Goal: Task Accomplishment & Management: Use online tool/utility

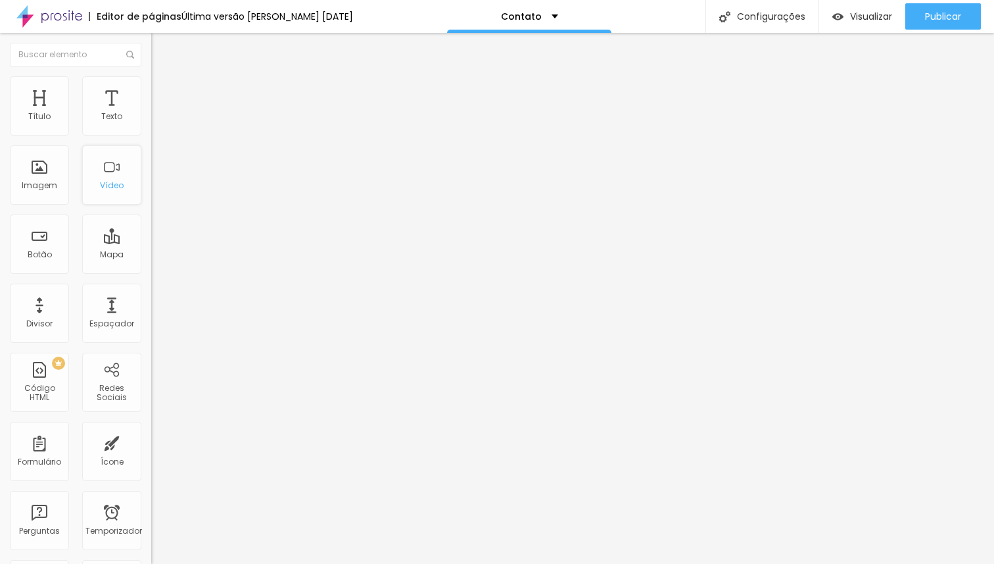
click at [121, 195] on div "Vídeo" at bounding box center [111, 174] width 59 height 59
click at [112, 237] on div "Mapa" at bounding box center [111, 243] width 59 height 59
click at [101, 250] on font "Mapa" at bounding box center [112, 254] width 24 height 11
click at [108, 239] on div "Mapa" at bounding box center [111, 243] width 59 height 59
click at [82, 248] on div "Mapa" at bounding box center [111, 243] width 59 height 59
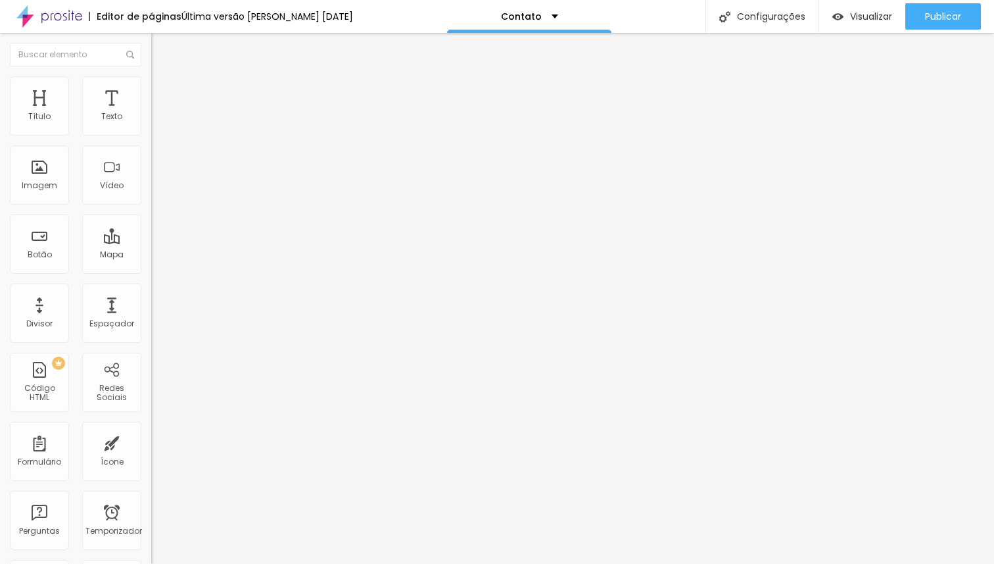
click at [151, 124] on input "Alboom [GEOGRAPHIC_DATA]" at bounding box center [230, 116] width 158 height 13
type input "[PERSON_NAME] Fotografias"
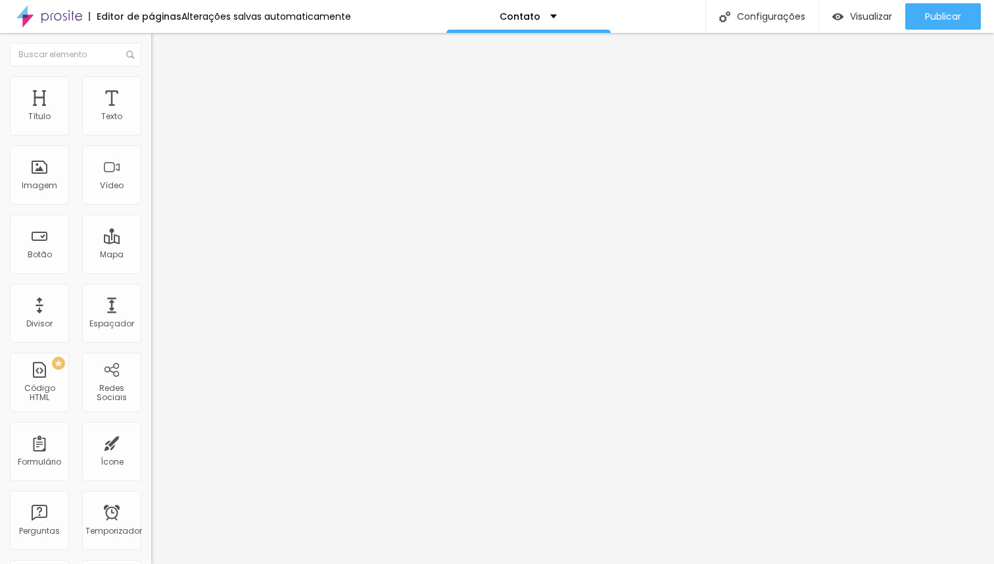
type input "16"
type input "17"
type input "18"
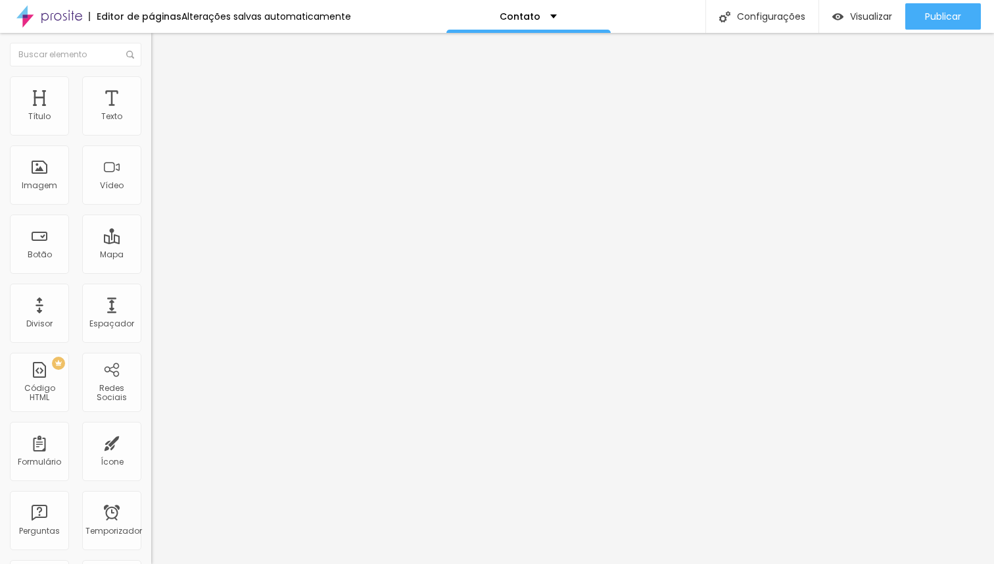
type input "18"
drag, startPoint x: 72, startPoint y: 208, endPoint x: 93, endPoint y: 207, distance: 21.7
click at [151, 332] on input "range" at bounding box center [193, 337] width 85 height 11
type input "17"
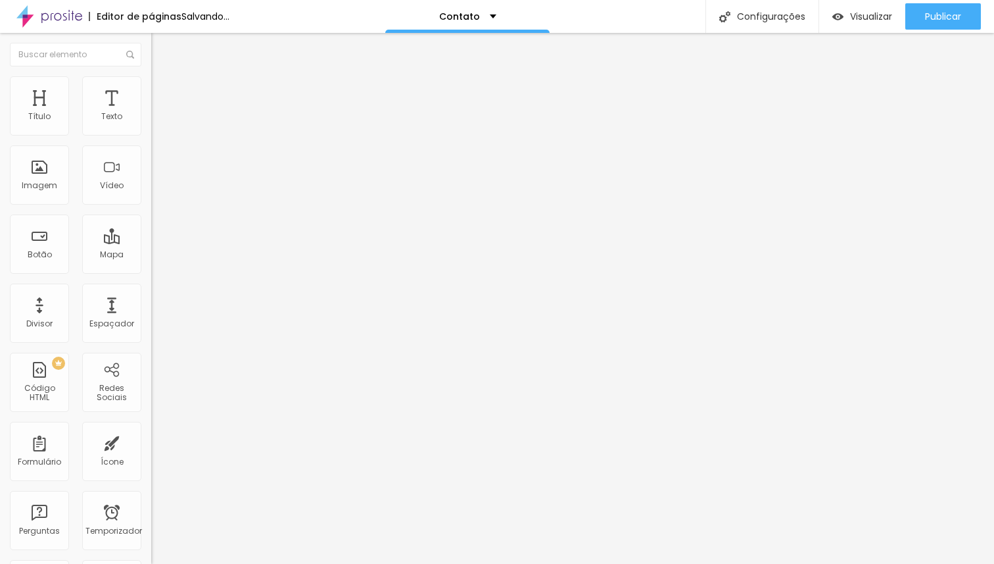
type input "16"
type input "15"
type input "14"
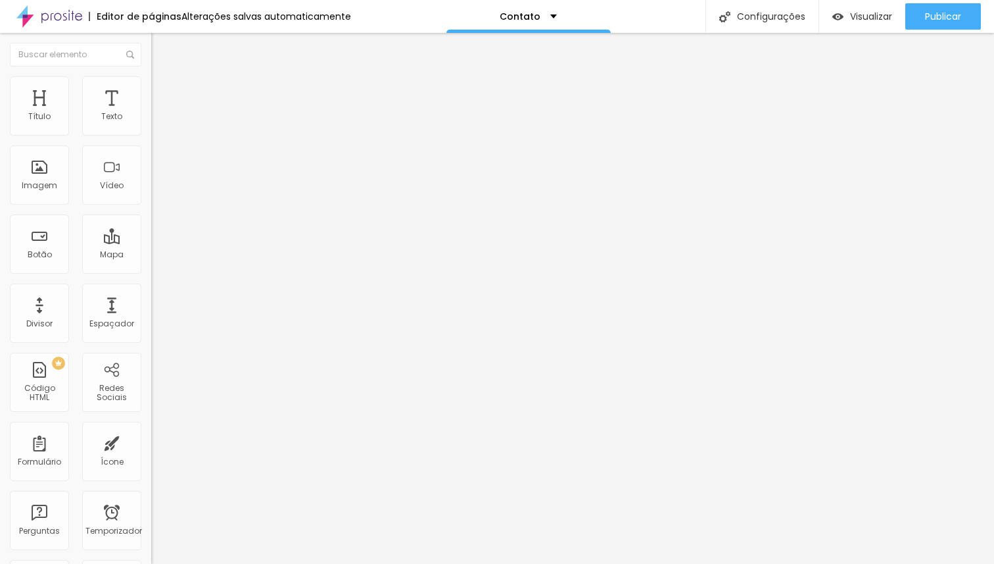
type input "14"
type input "13"
type input "14"
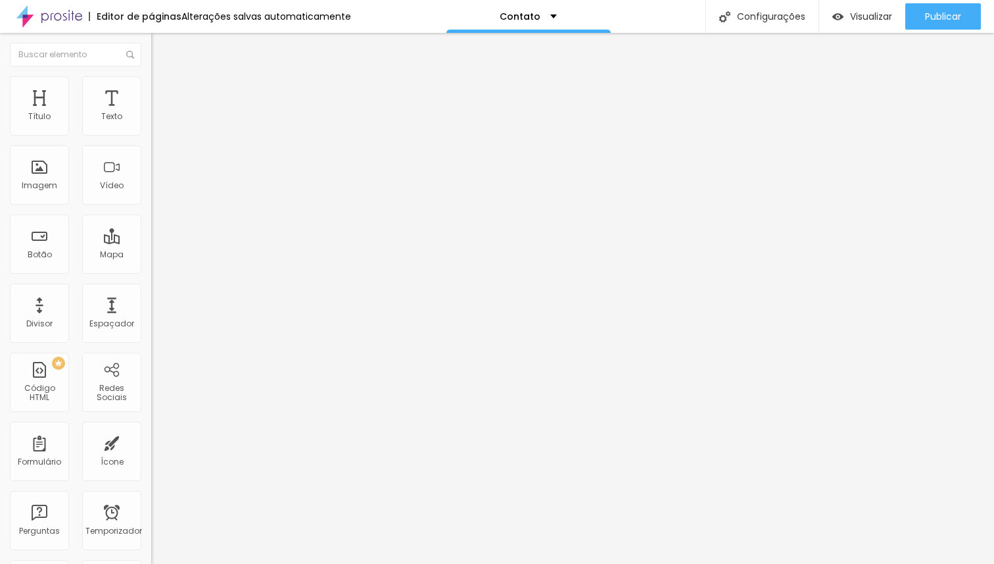
type input "15"
type input "16"
drag, startPoint x: 94, startPoint y: 206, endPoint x: 80, endPoint y: 209, distance: 14.7
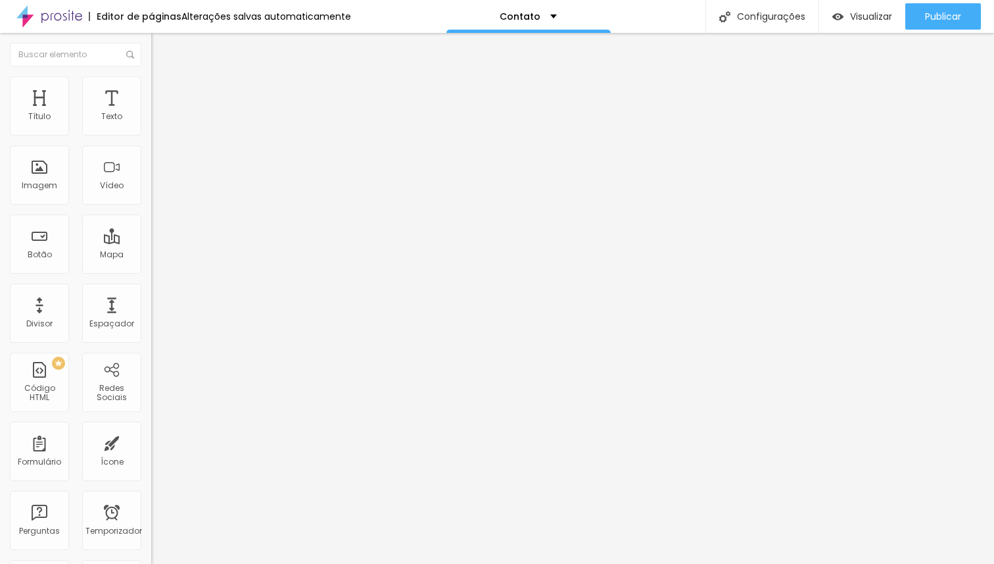
click at [151, 332] on input "range" at bounding box center [193, 337] width 85 height 11
click at [151, 332] on div at bounding box center [226, 338] width 151 height 12
type input "15"
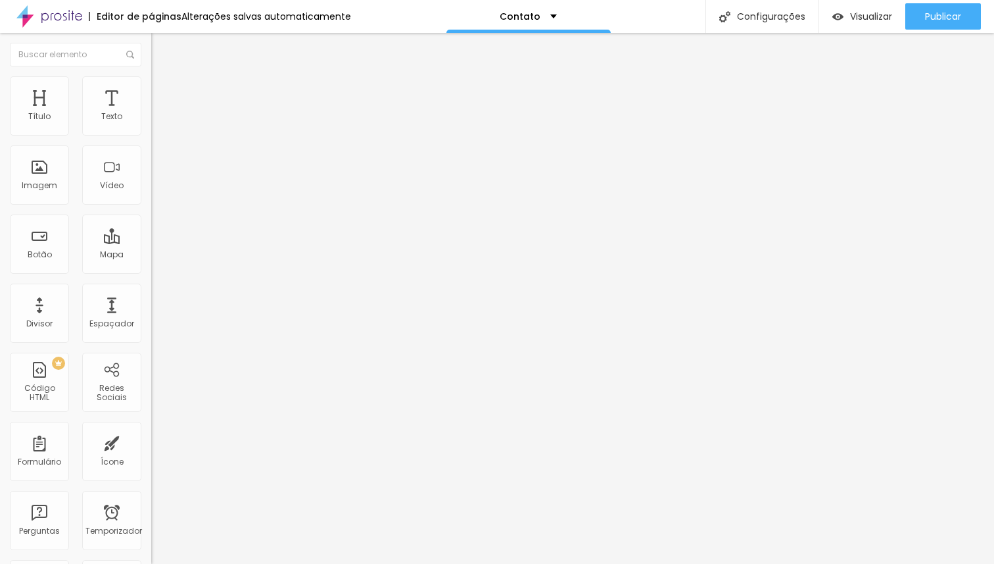
click at [151, 332] on input "range" at bounding box center [193, 337] width 85 height 11
click at [151, 401] on div "Editar nulo Conteúdo Estilo Avançado Endereço [PERSON_NAME] Fazollo Fotografias…" at bounding box center [226, 298] width 151 height 531
click at [151, 84] on ul "Conteúdo Estilo Avançado" at bounding box center [226, 82] width 151 height 39
click at [151, 84] on li "Estilo" at bounding box center [226, 82] width 151 height 13
type input "65"
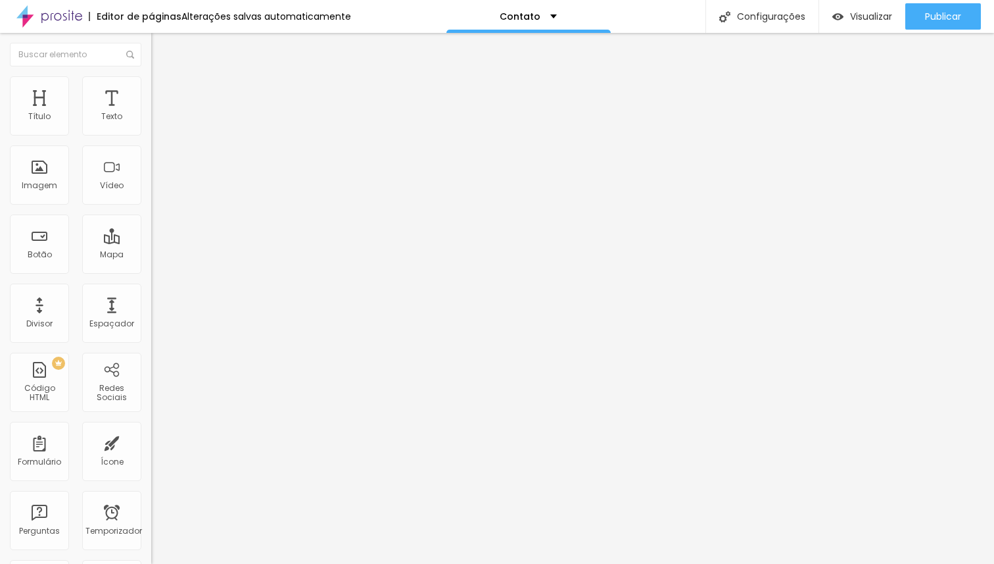
type input "65"
click at [151, 135] on input "range" at bounding box center [193, 129] width 85 height 11
type input "70"
click at [151, 135] on input "range" at bounding box center [193, 129] width 85 height 11
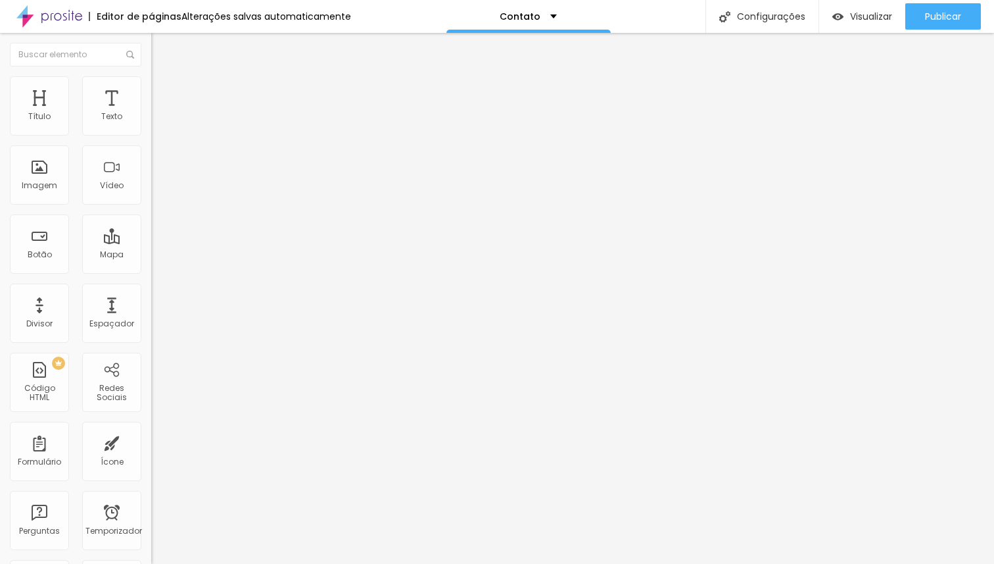
type input "75"
type input "80"
type input "85"
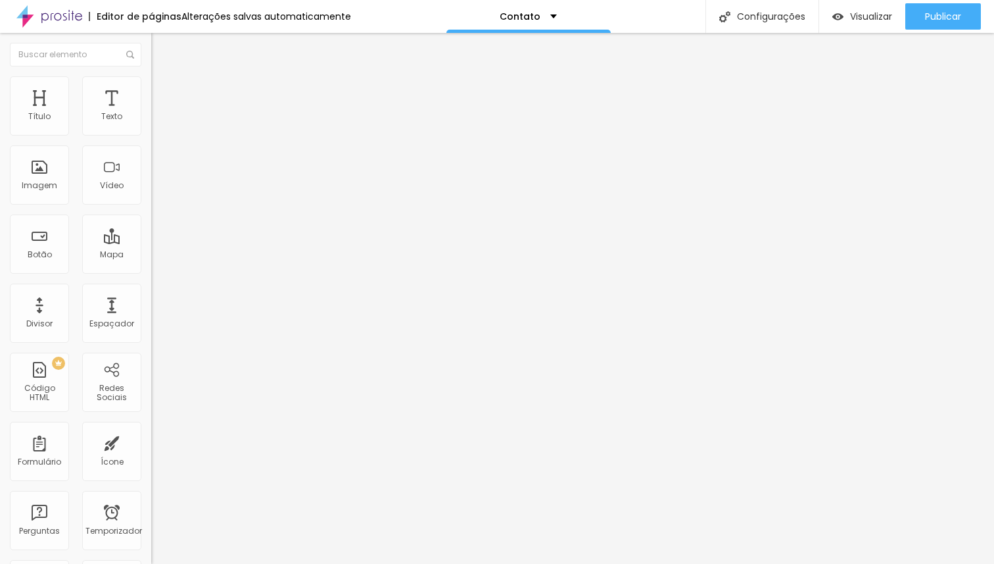
type input "85"
type input "90"
type input "95"
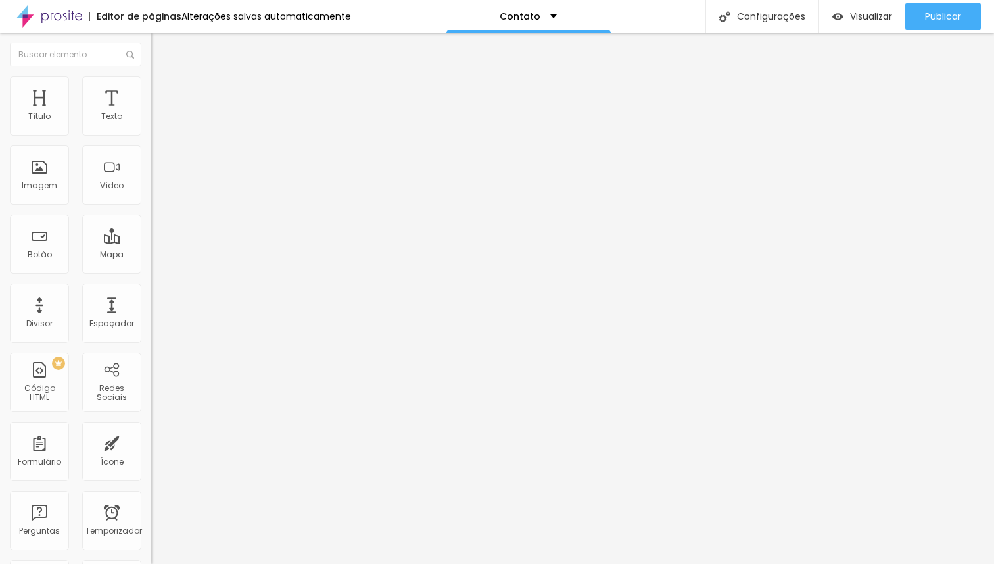
type input "100"
type input "90"
type input "85"
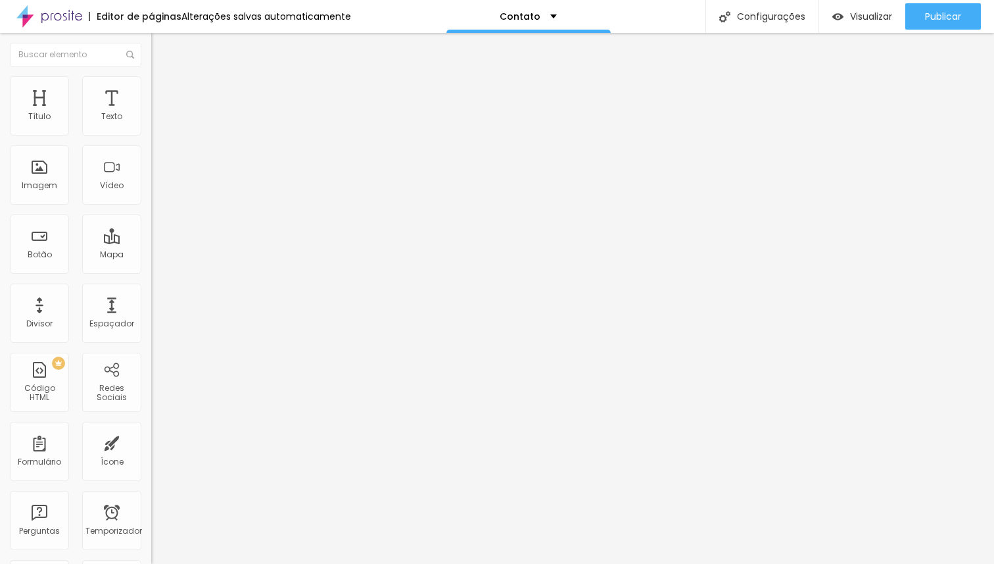
type input "85"
type input "80"
type input "75"
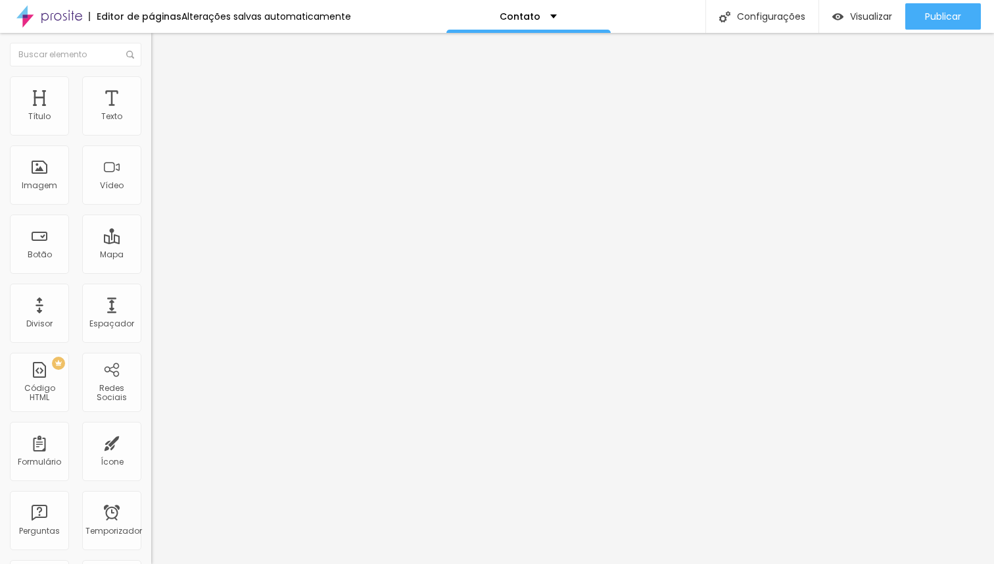
type input "70"
type input "65"
type input "60"
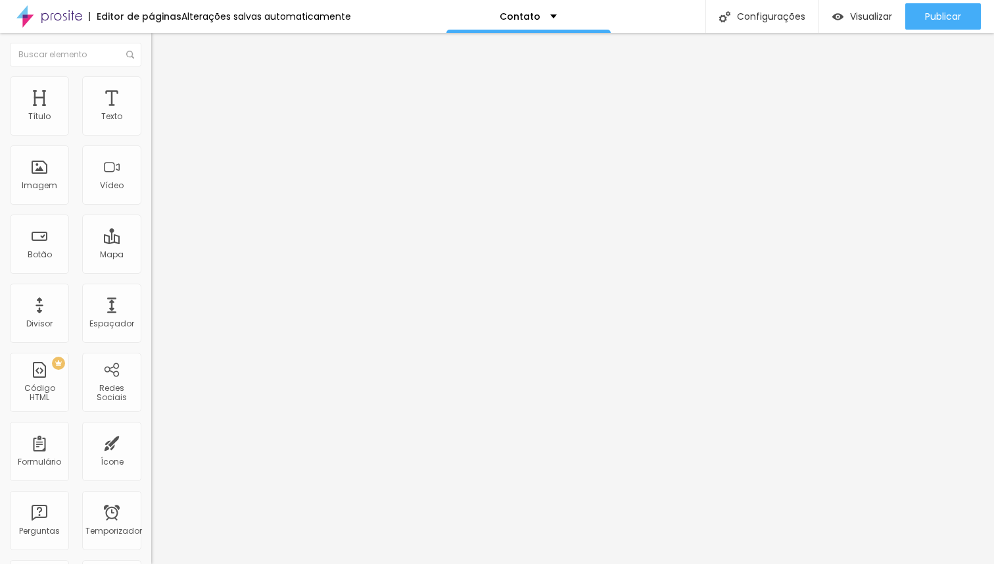
type input "60"
type input "55"
type input "50"
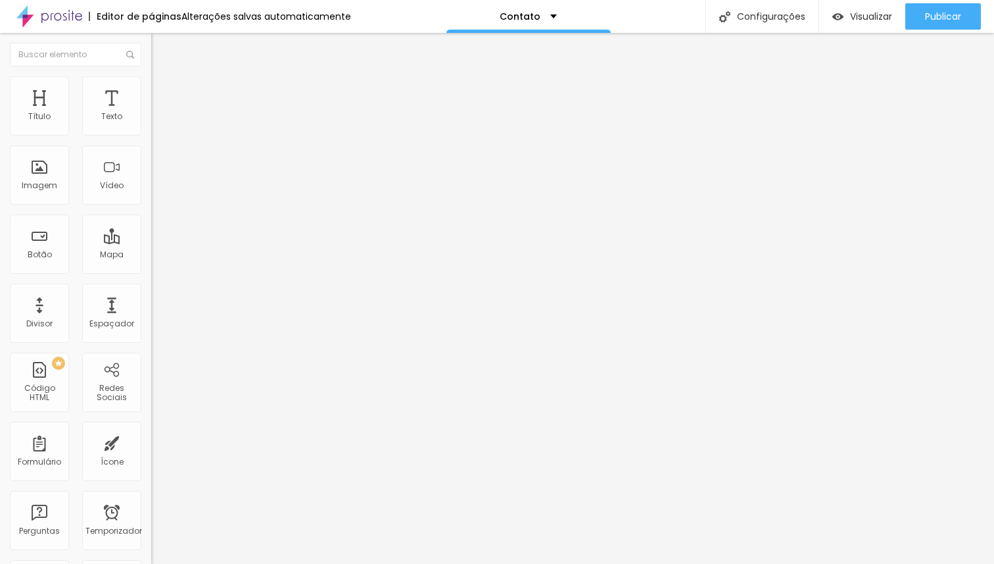
type input "45"
type input "40"
type input "35"
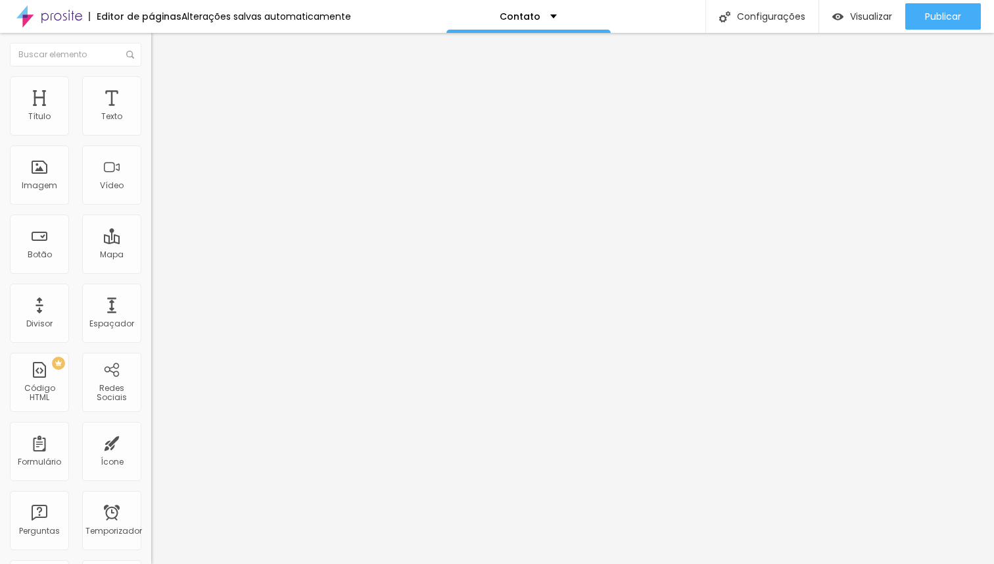
type input "35"
type input "30"
type input "35"
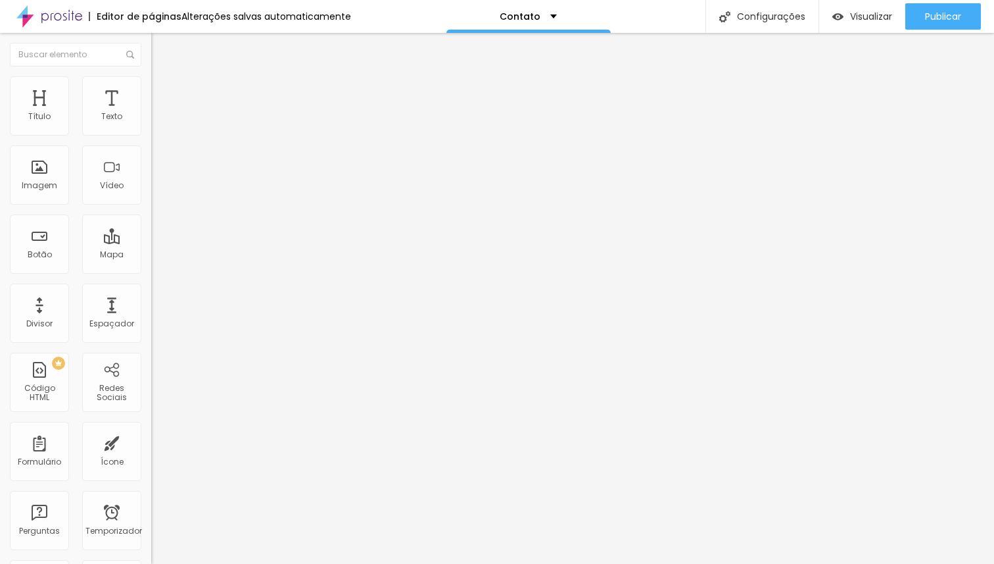
type input "40"
type input "45"
type input "50"
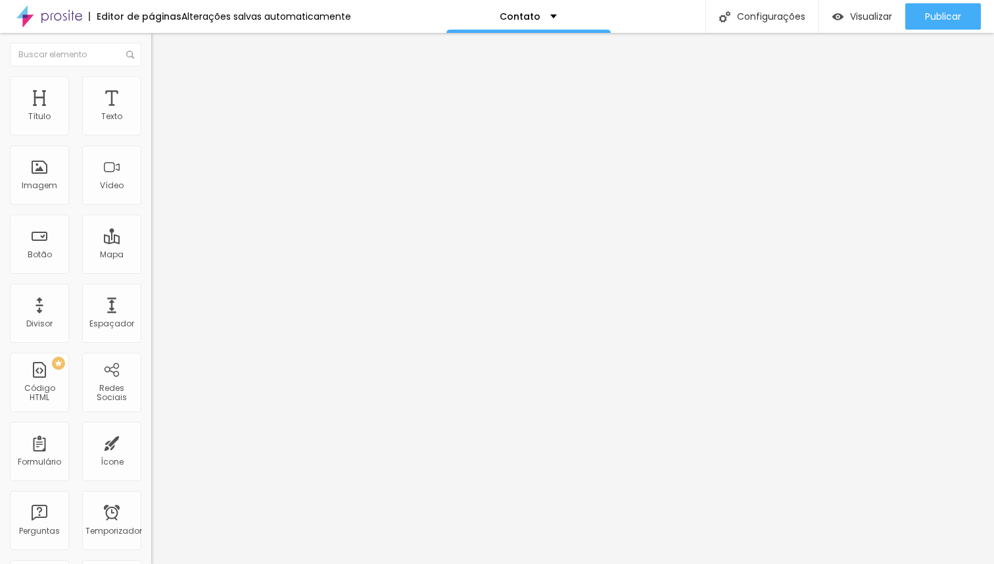
type input "50"
type input "55"
drag, startPoint x: 100, startPoint y: 140, endPoint x: 68, endPoint y: 151, distance: 34.1
type input "55"
click at [151, 135] on input "range" at bounding box center [193, 129] width 85 height 11
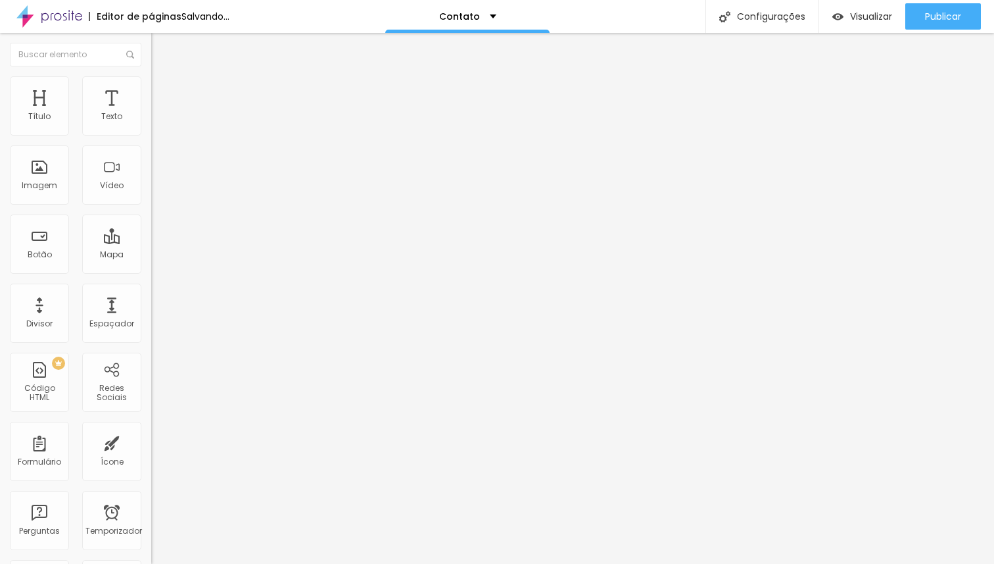
type input "361"
type input "367"
type input "371"
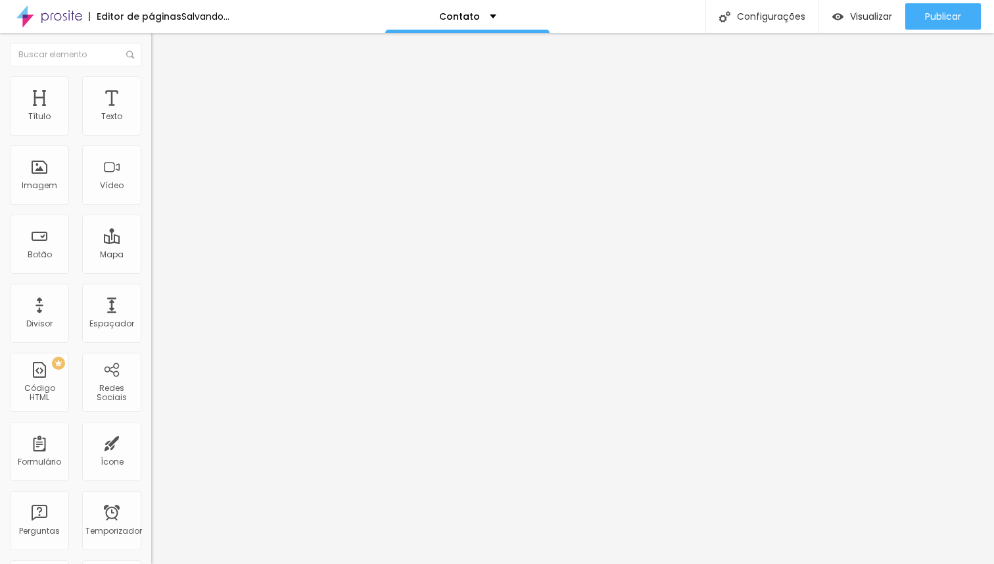
type input "371"
type input "380"
type input "385"
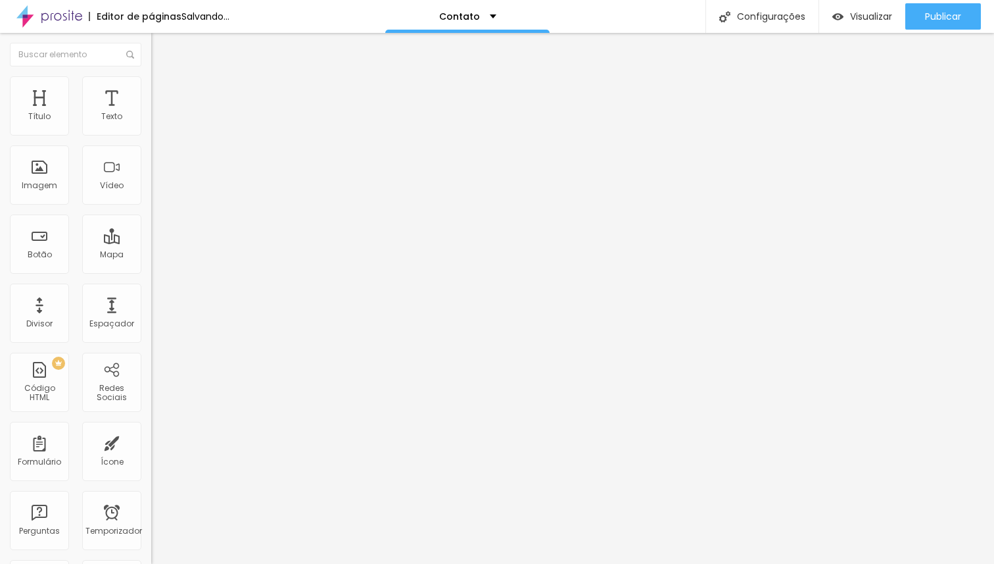
type input "390"
type input "399"
type input "404"
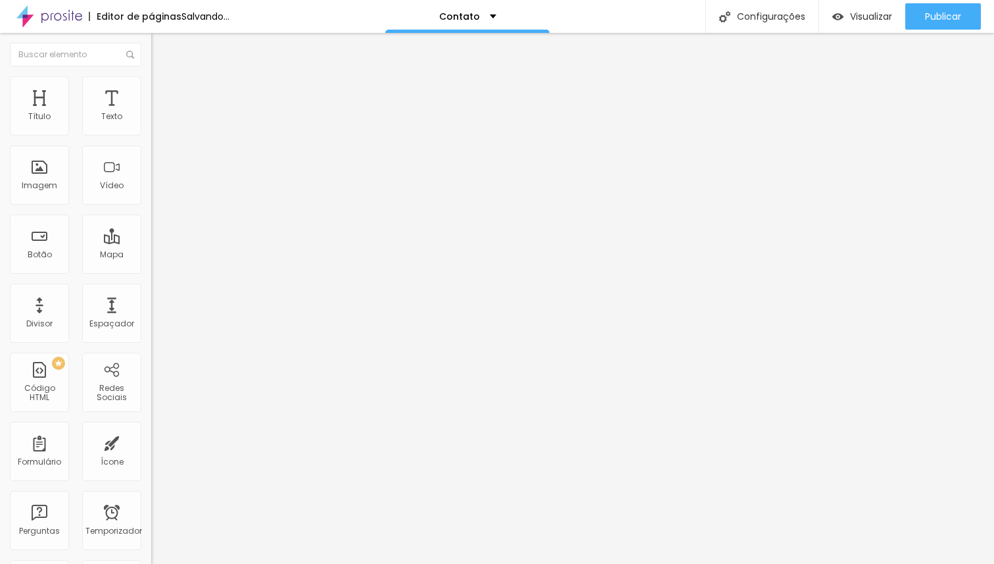
type input "404"
type input "407"
type input "411"
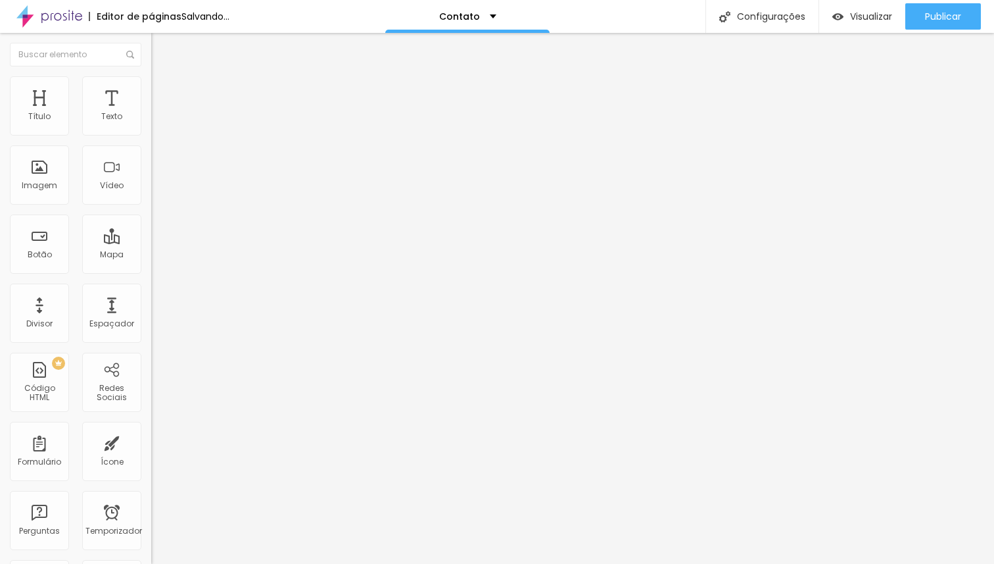
type input "418"
type input "421"
type input "424"
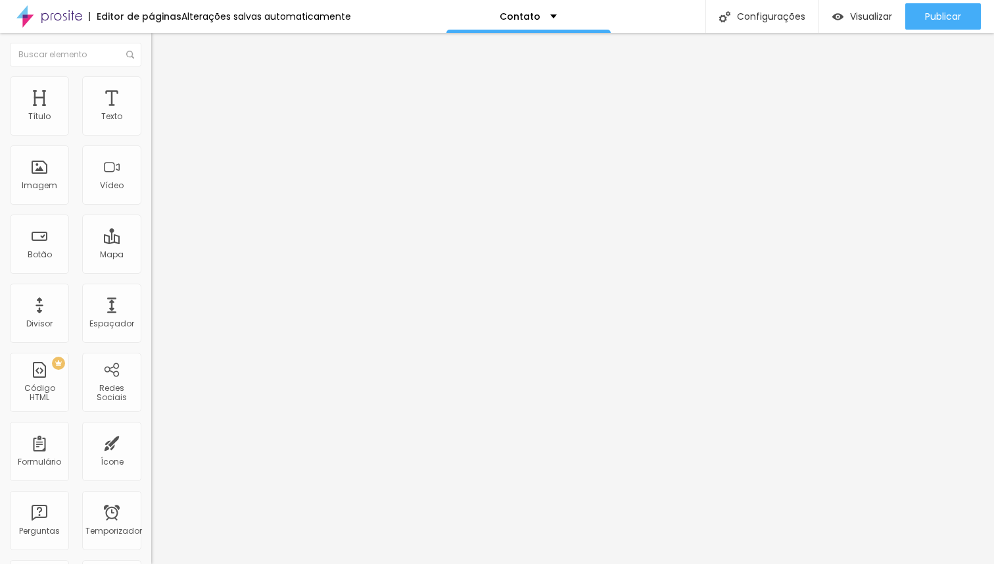
type input "424"
type input "427"
type input "429"
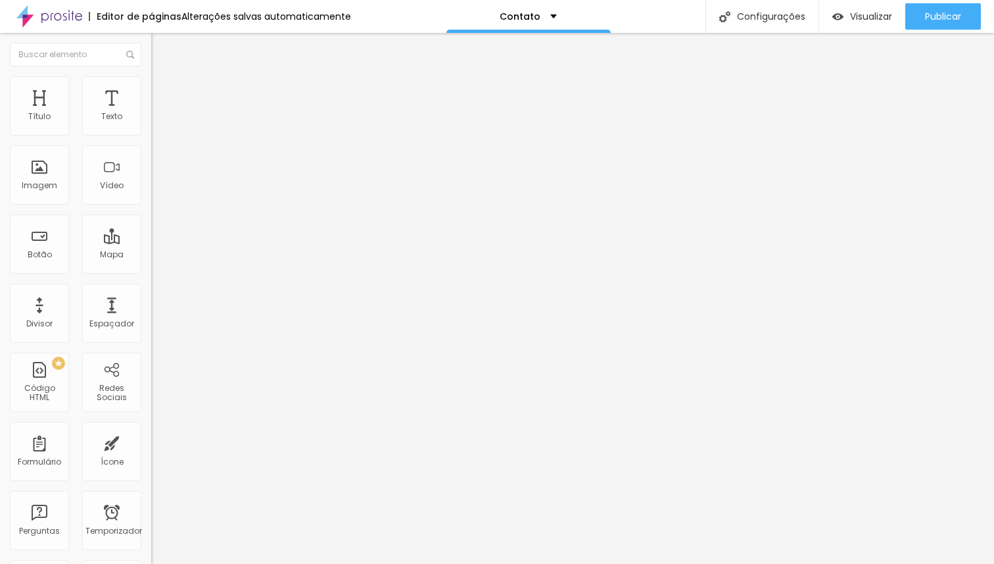
type input "432"
type input "435"
type input "438"
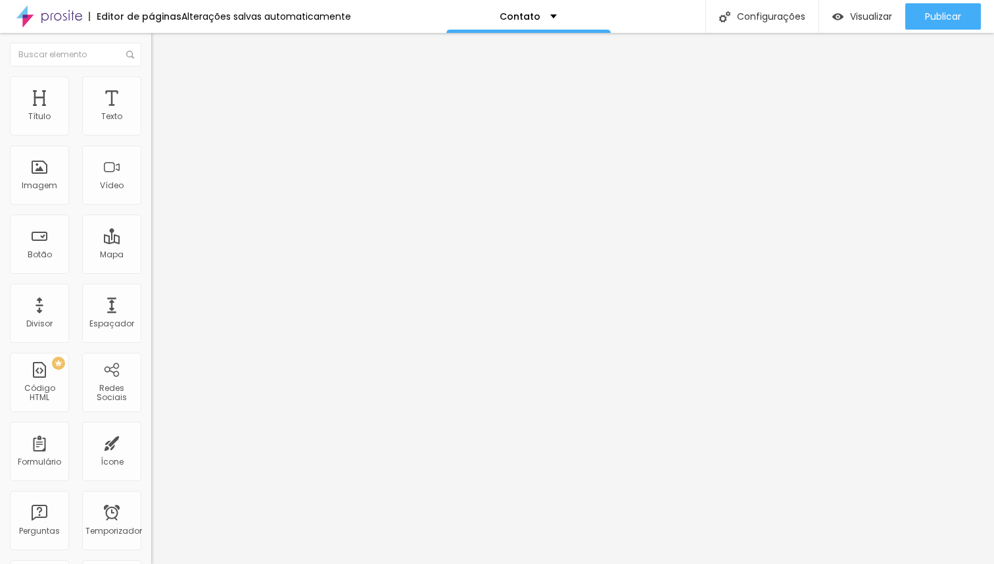
type input "438"
type input "439"
type input "440"
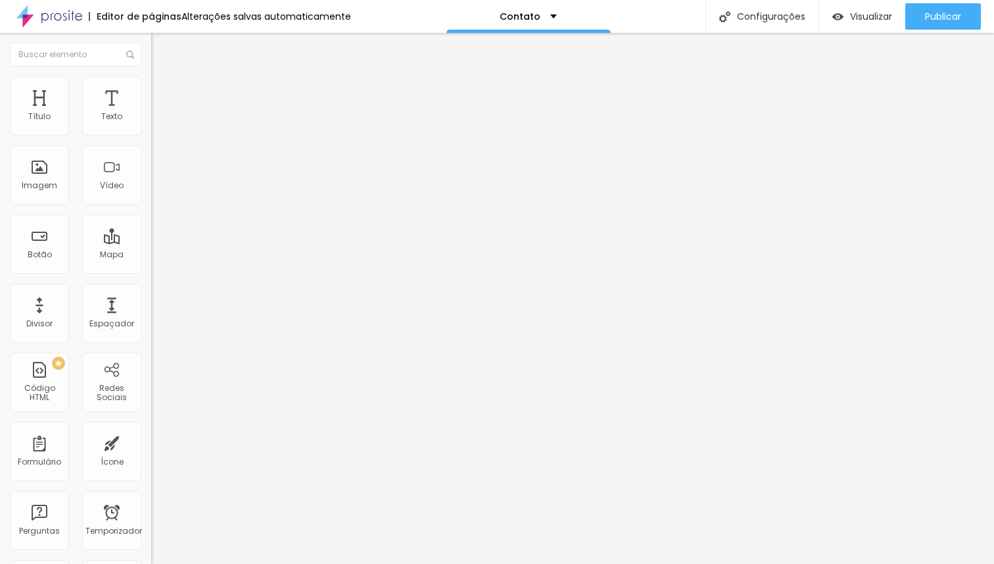
type input "441"
type input "442"
type input "443"
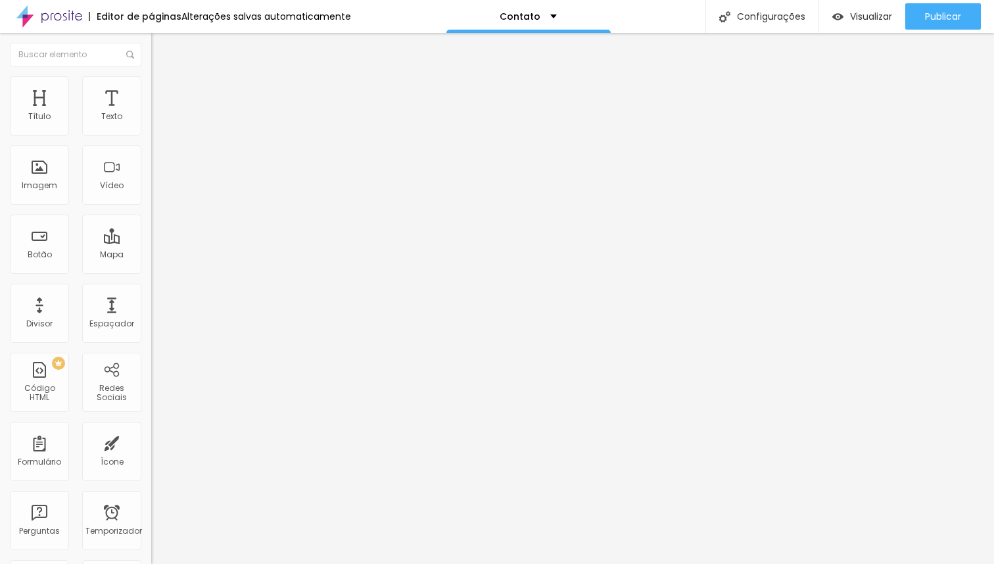
type input "443"
type input "445"
type input "447"
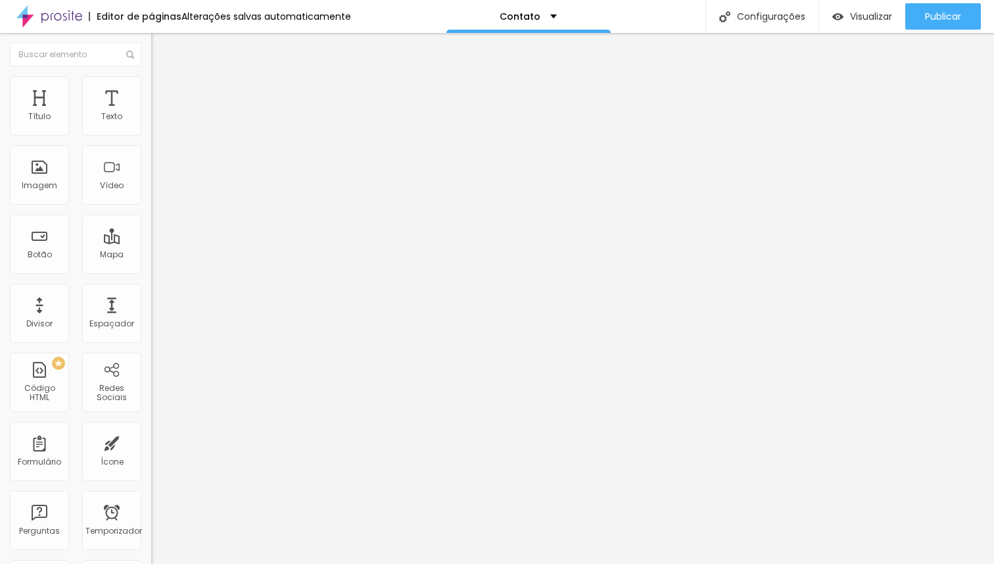
type input "448"
type input "449"
type input "451"
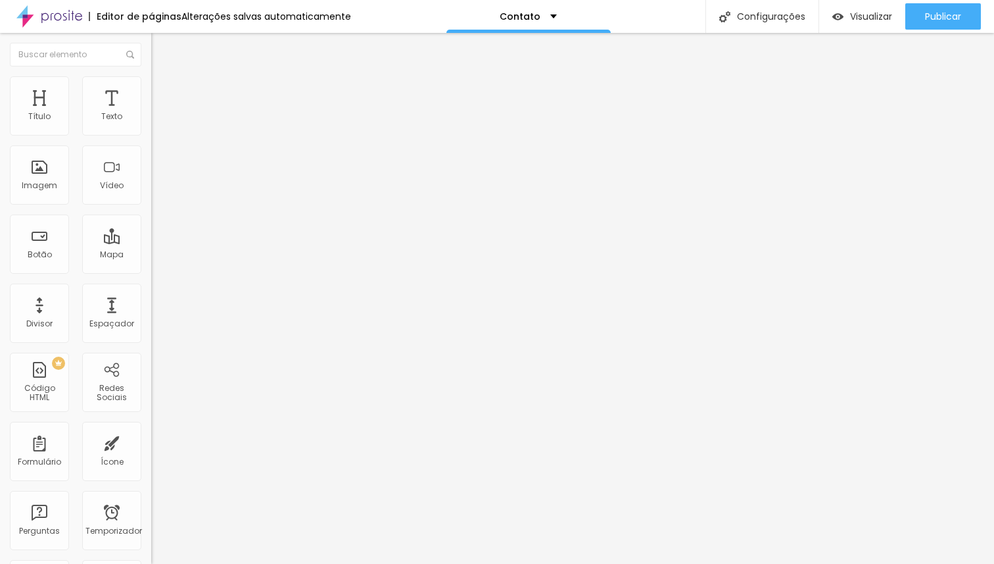
type input "451"
type input "452"
type input "453"
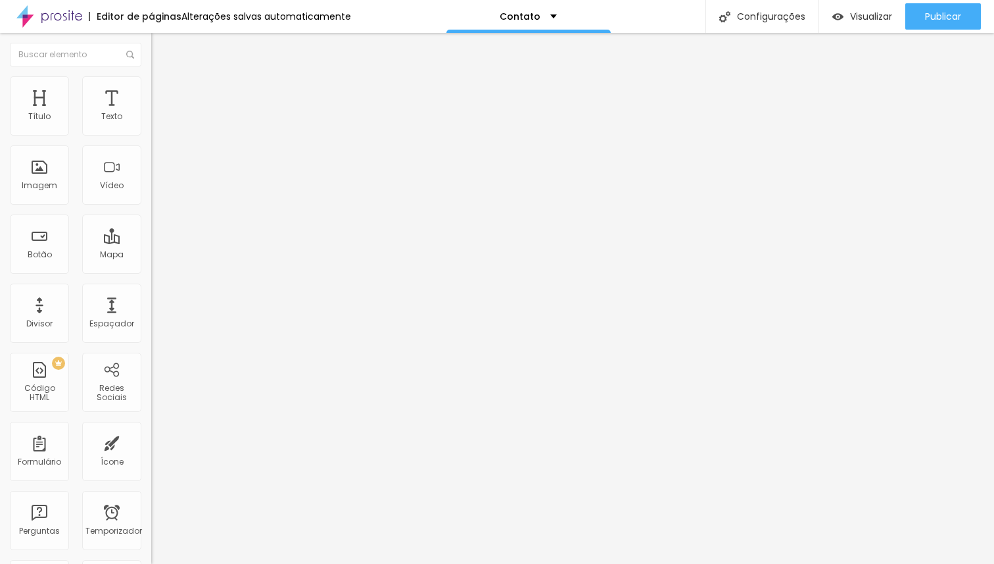
type input "454"
type input "455"
type input "456"
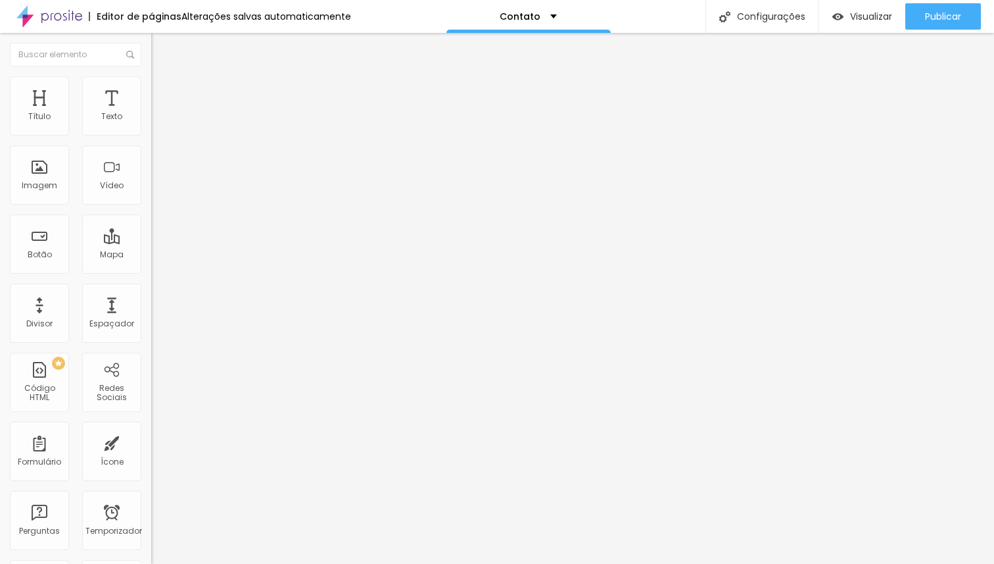
type input "456"
type input "458"
type input "459"
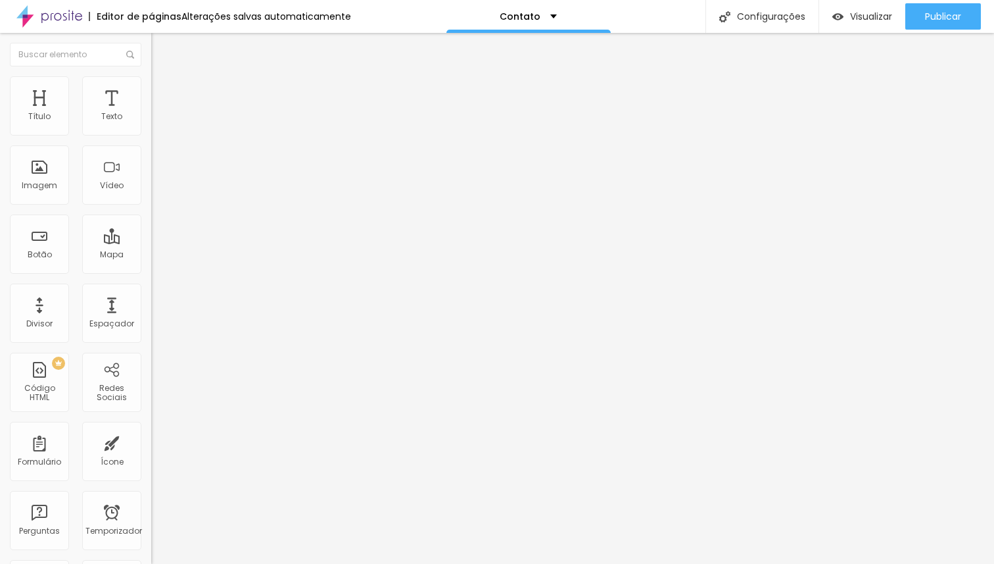
type input "461"
type input "463"
type input "466"
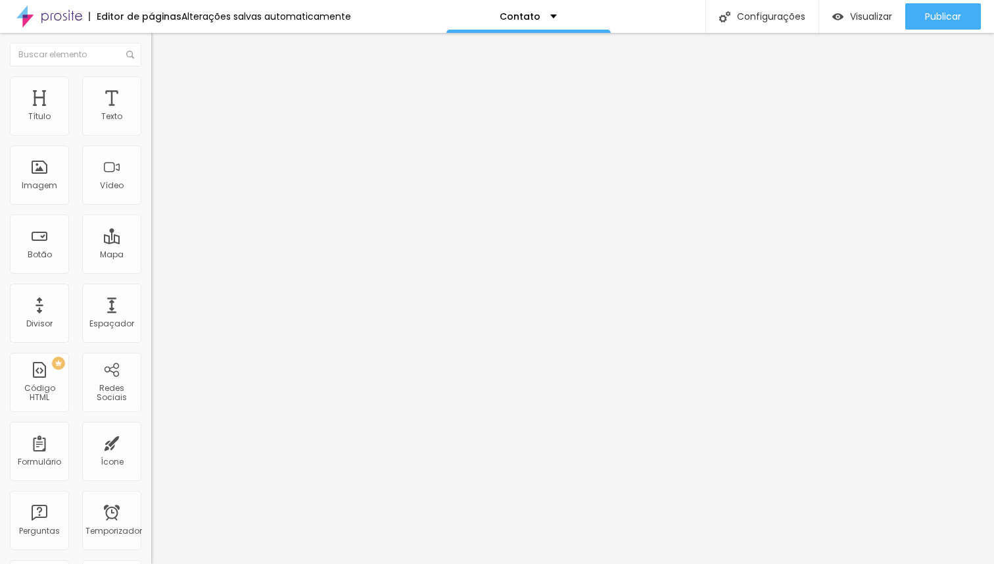
type input "466"
type input "469"
type input "471"
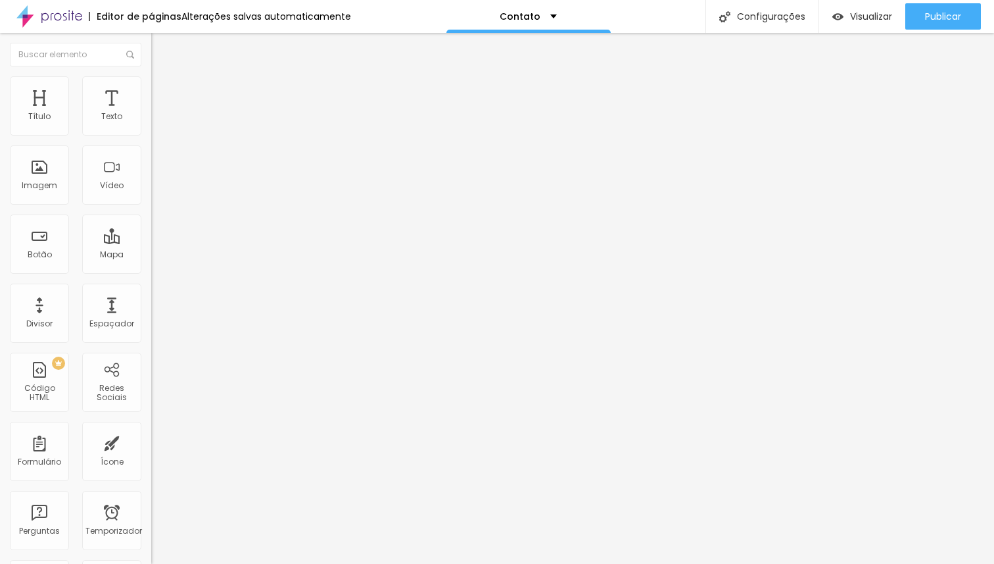
type input "475"
type input "479"
type input "482"
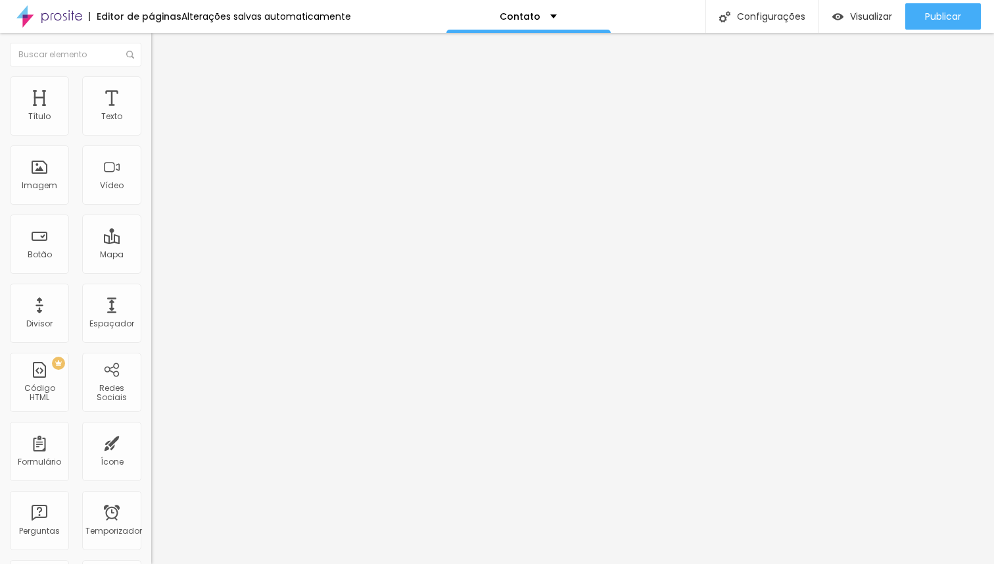
type input "482"
type input "485"
type input "490"
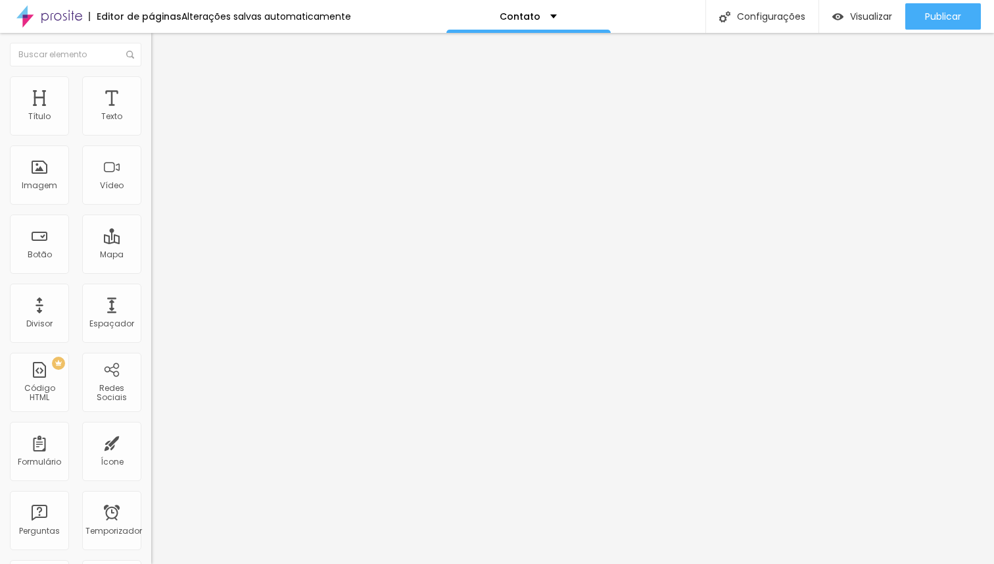
type input "493"
type input "495"
type input "499"
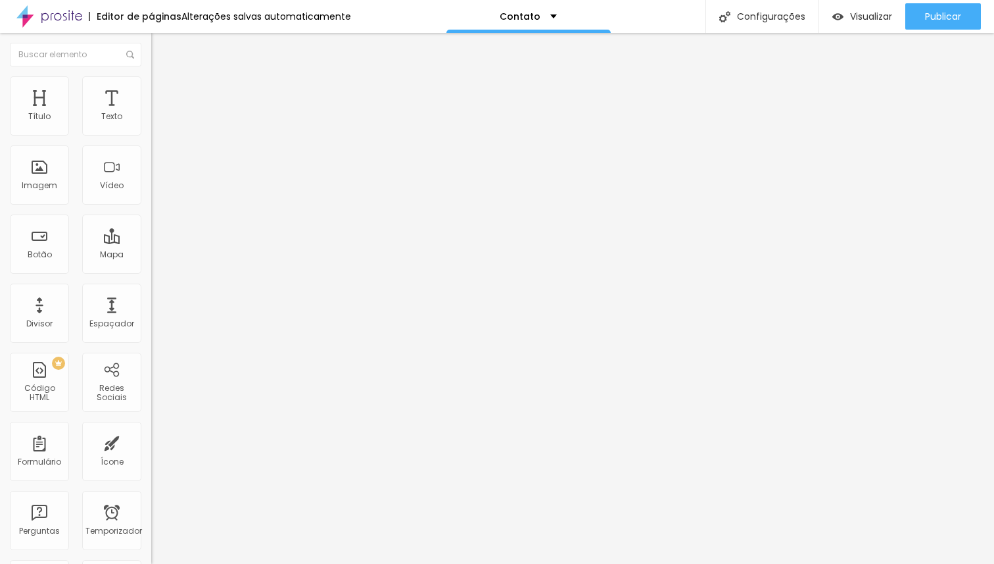
type input "499"
type input "502"
type input "504"
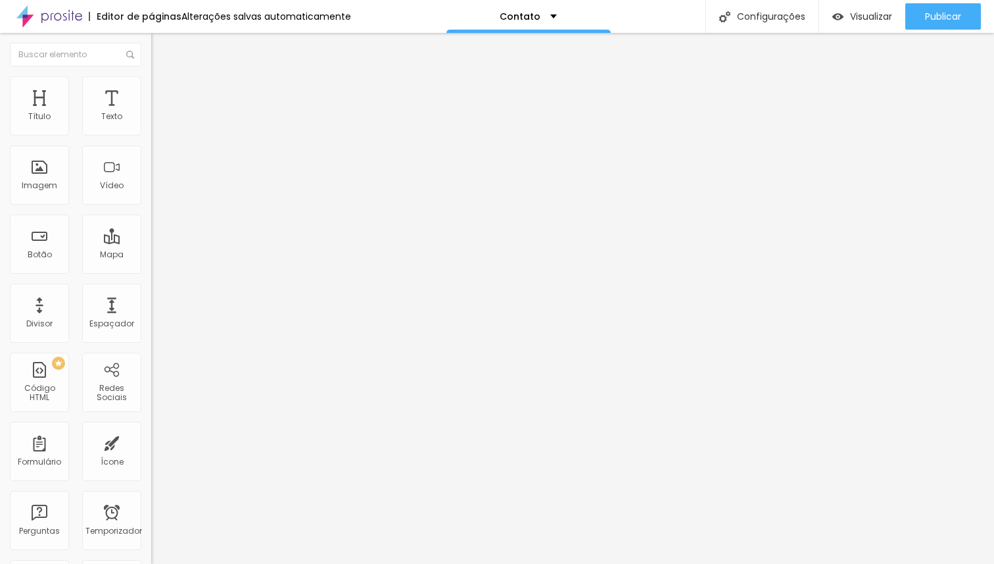
type input "506"
type input "508"
type input "510"
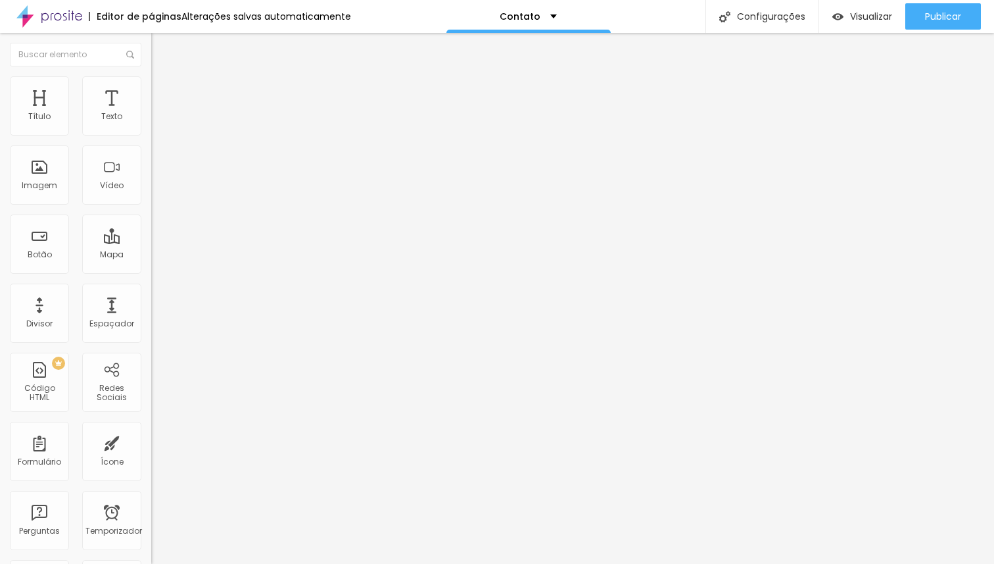
type input "510"
type input "513"
type input "515"
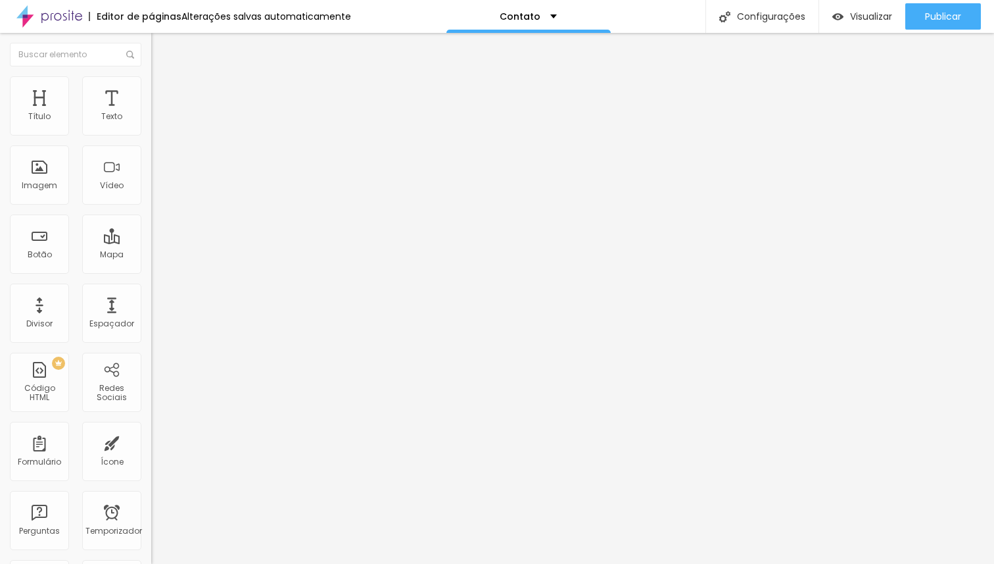
type input "518"
type input "520"
type input "523"
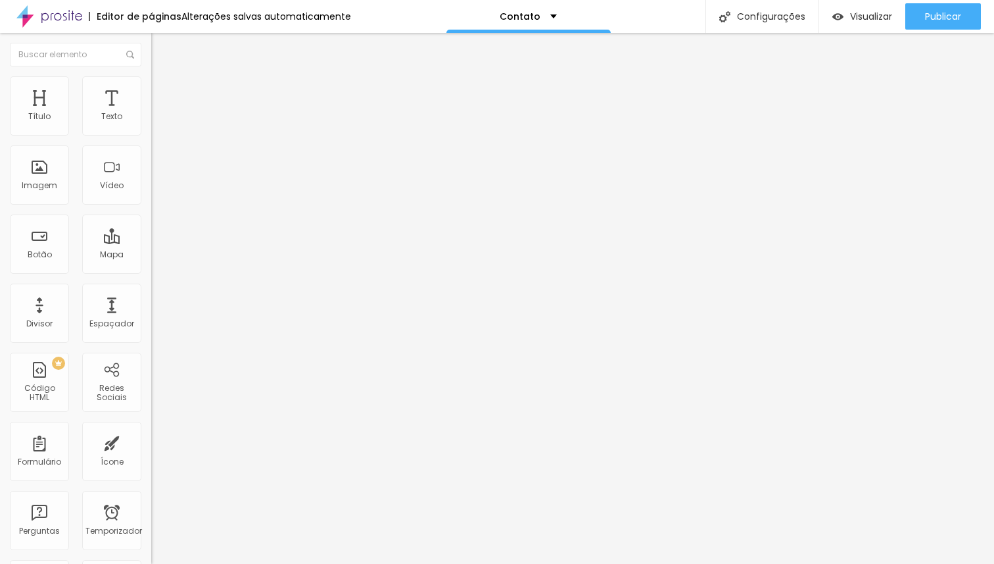
type input "523"
type input "527"
type input "534"
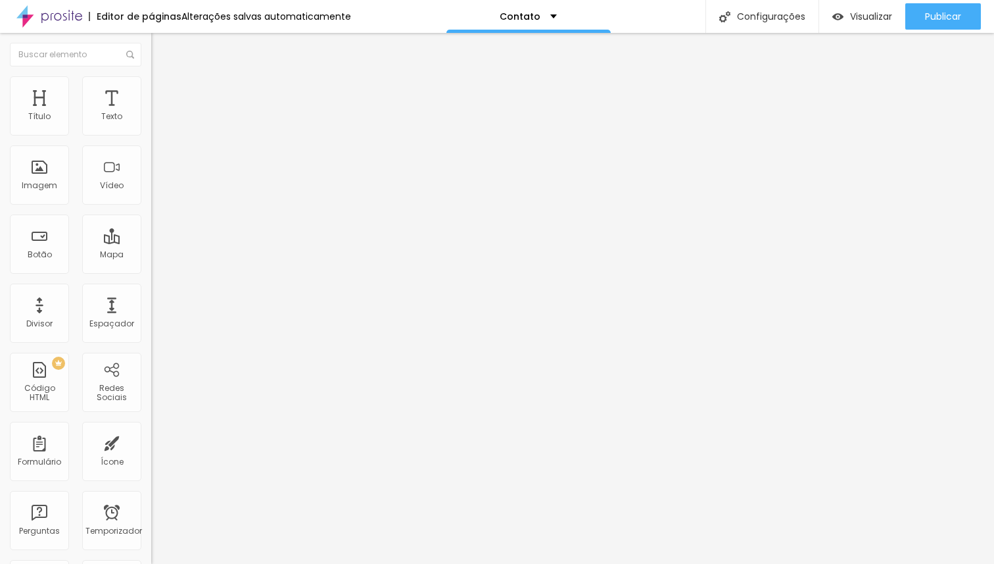
type input "537"
drag, startPoint x: 59, startPoint y: 180, endPoint x: 45, endPoint y: 214, distance: 37.1
click at [151, 168] on input "range" at bounding box center [193, 163] width 85 height 11
click at [151, 89] on img at bounding box center [157, 95] width 12 height 12
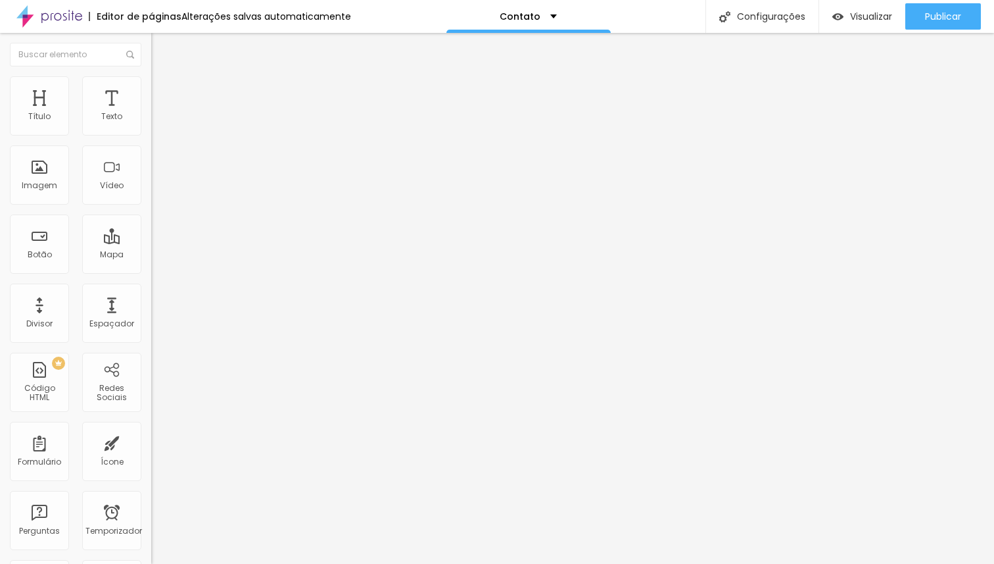
drag, startPoint x: 54, startPoint y: 131, endPoint x: 101, endPoint y: 167, distance: 59.1
click at [151, 255] on input "range" at bounding box center [193, 260] width 85 height 11
drag, startPoint x: 67, startPoint y: 150, endPoint x: 85, endPoint y: 157, distance: 19.2
click at [151, 441] on div at bounding box center [226, 447] width 151 height 12
drag, startPoint x: 74, startPoint y: 152, endPoint x: 101, endPoint y: 166, distance: 30.3
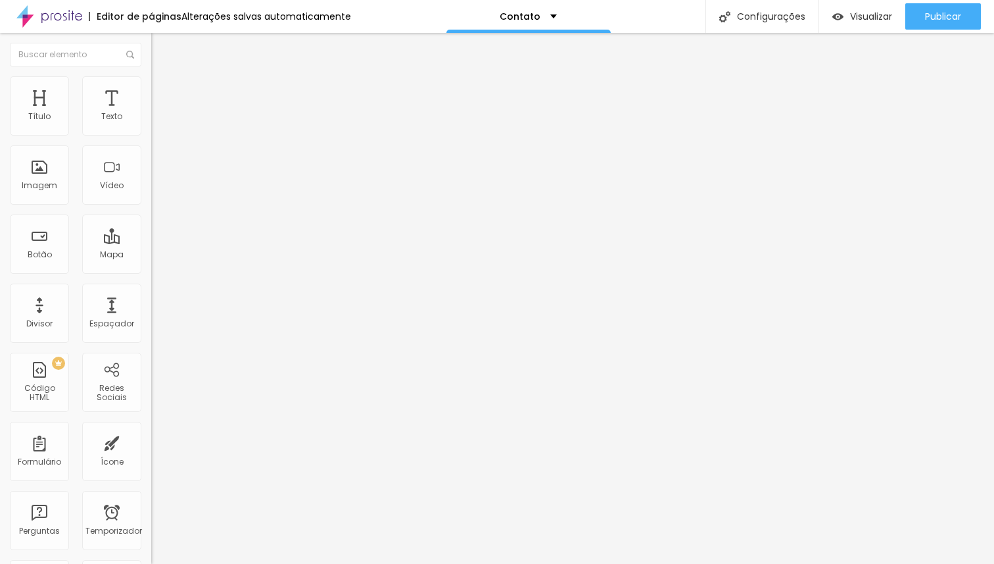
click at [151, 441] on input "range" at bounding box center [193, 446] width 85 height 11
drag, startPoint x: 95, startPoint y: 132, endPoint x: 79, endPoint y: 134, distance: 16.5
click at [151, 255] on input "range" at bounding box center [193, 260] width 85 height 11
drag, startPoint x: 101, startPoint y: 155, endPoint x: 79, endPoint y: 155, distance: 21.7
click at [151, 441] on input "range" at bounding box center [193, 446] width 85 height 11
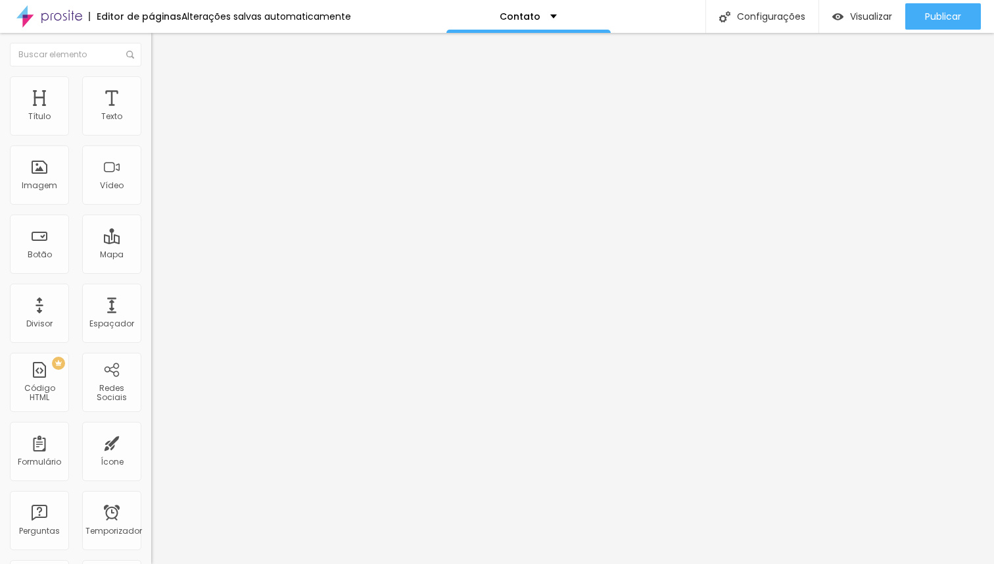
click at [151, 82] on li "Estilo" at bounding box center [226, 82] width 151 height 13
click at [151, 76] on li "Conteúdo" at bounding box center [226, 69] width 151 height 13
click at [161, 45] on img "button" at bounding box center [166, 48] width 11 height 11
click at [101, 324] on font "Espaçador" at bounding box center [111, 323] width 45 height 11
click at [108, 177] on div "Vídeo" at bounding box center [111, 174] width 59 height 59
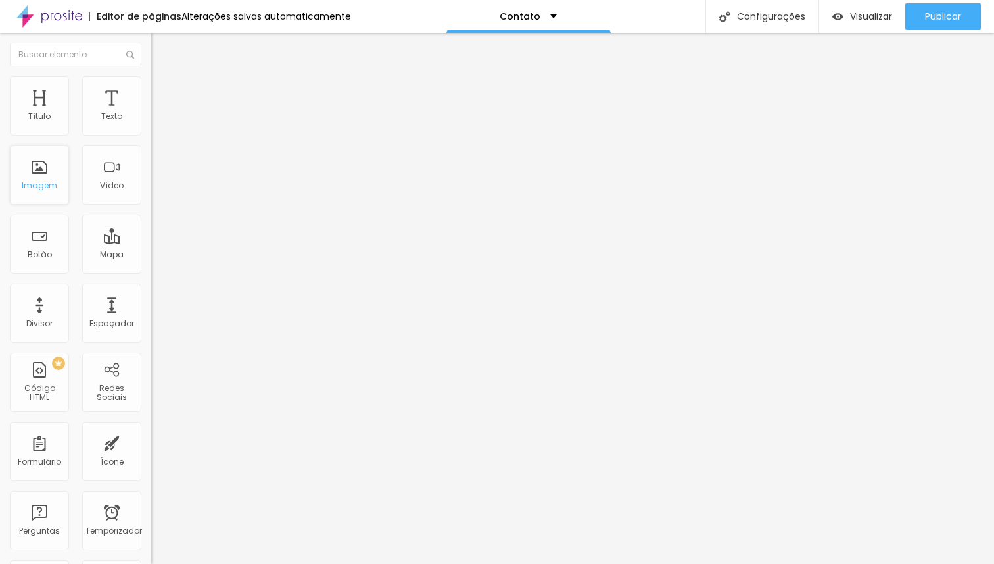
click at [40, 176] on div "Imagem" at bounding box center [39, 174] width 59 height 59
click at [49, 74] on div at bounding box center [75, 54] width 151 height 43
click at [49, 93] on div "Título" at bounding box center [39, 105] width 59 height 59
click at [46, 166] on div "Imagem" at bounding box center [39, 174] width 59 height 59
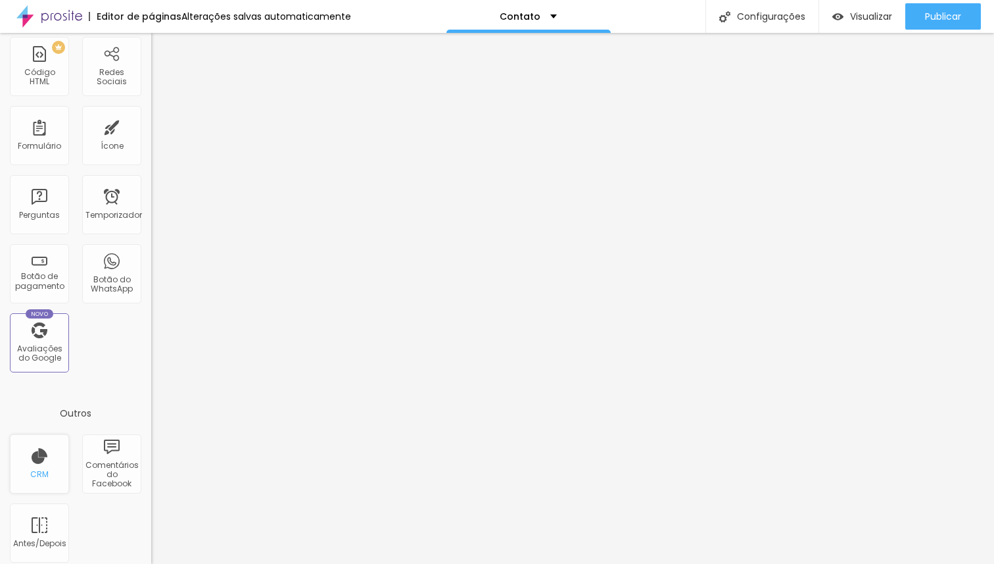
scroll to position [310, 0]
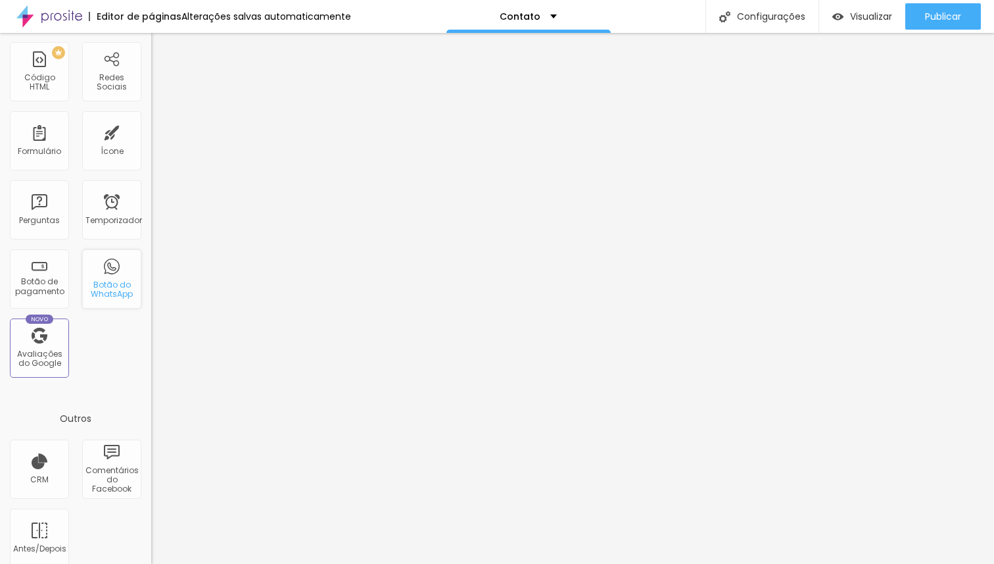
click at [97, 291] on font "Botão do WhatsApp" at bounding box center [112, 289] width 42 height 20
click at [91, 286] on font "Botão do WhatsApp" at bounding box center [112, 289] width 42 height 20
click at [117, 278] on div "Botão do WhatsApp" at bounding box center [111, 278] width 59 height 59
click at [64, 332] on div "Novo Avaliações do Google" at bounding box center [39, 347] width 59 height 59
click at [568, 10] on div "Contato" at bounding box center [529, 16] width 164 height 33
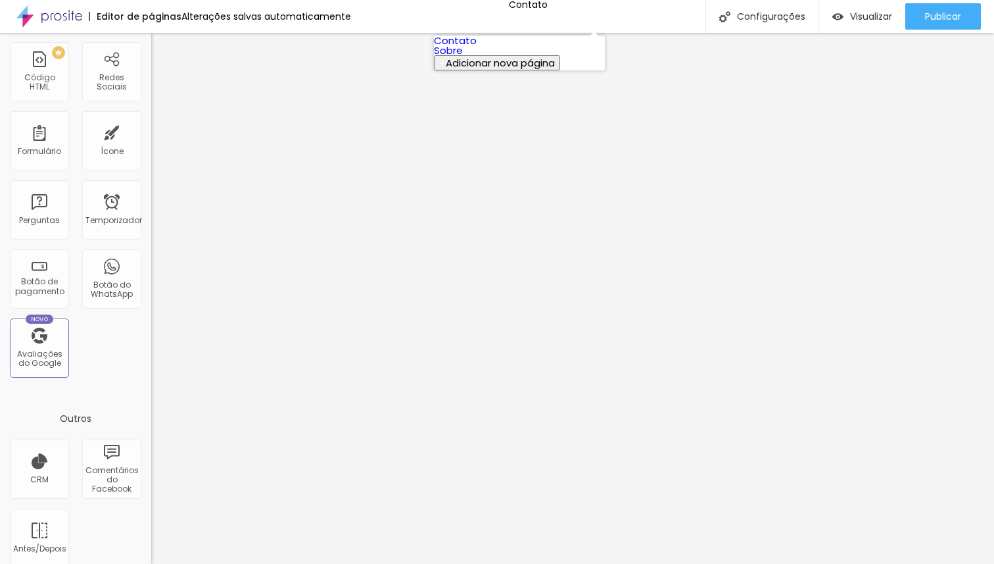
click at [463, 57] on link "Sobre" at bounding box center [448, 50] width 29 height 14
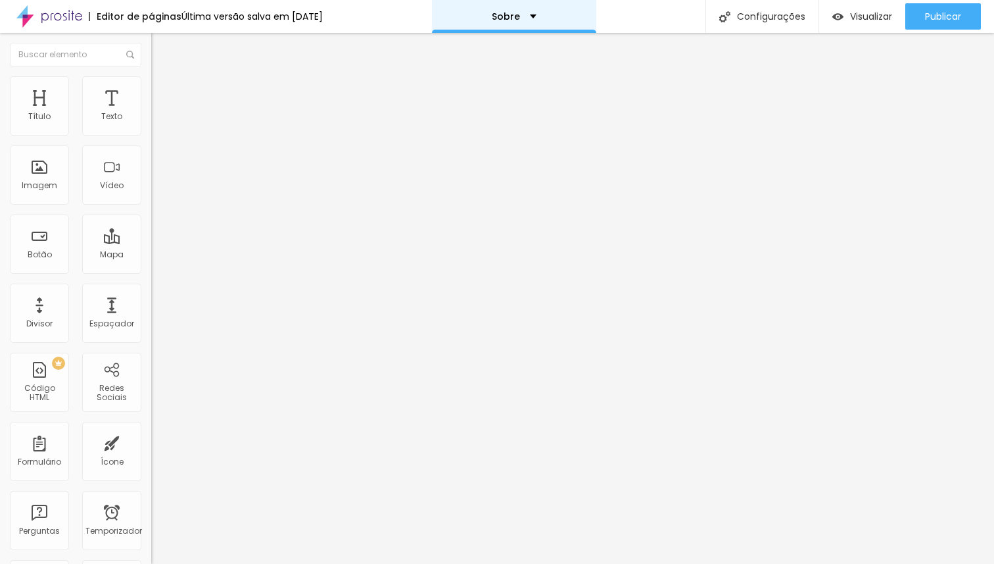
click at [506, 22] on div "Sobre" at bounding box center [514, 16] width 164 height 33
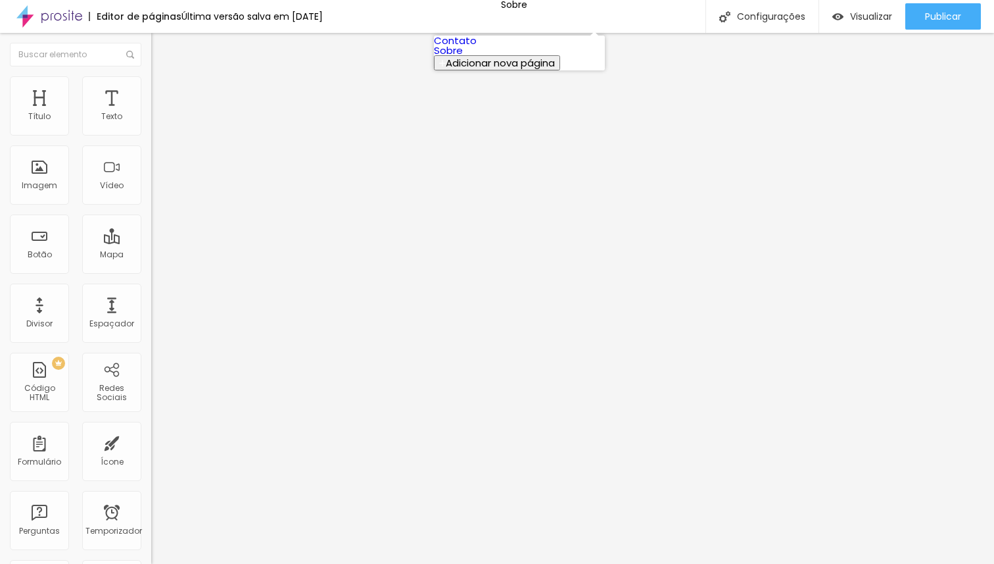
click at [477, 47] on link "Contato" at bounding box center [455, 41] width 43 height 14
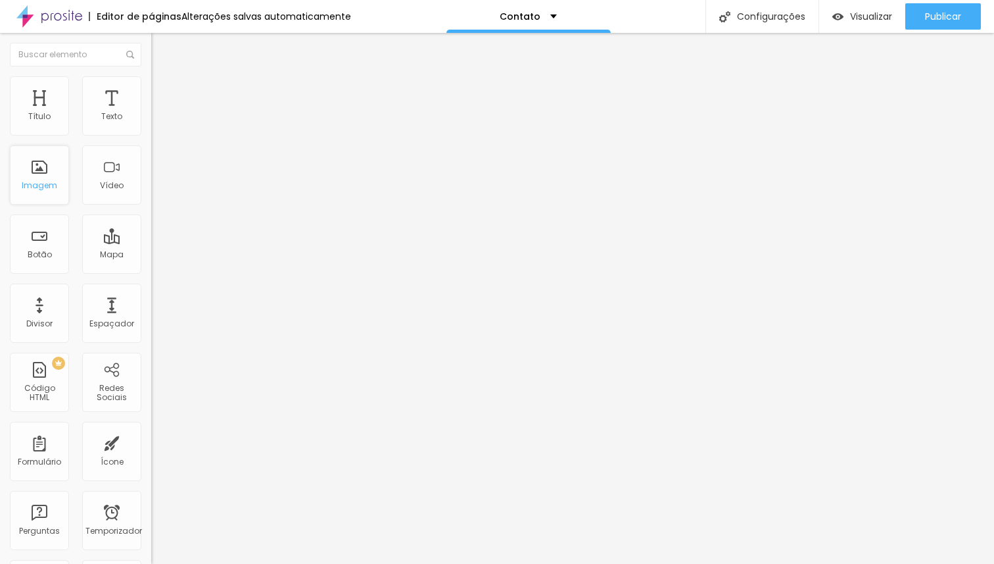
click at [43, 184] on font "Imagem" at bounding box center [40, 185] width 36 height 11
click at [233, 16] on font "Alterações salvas automaticamente" at bounding box center [267, 16] width 170 height 13
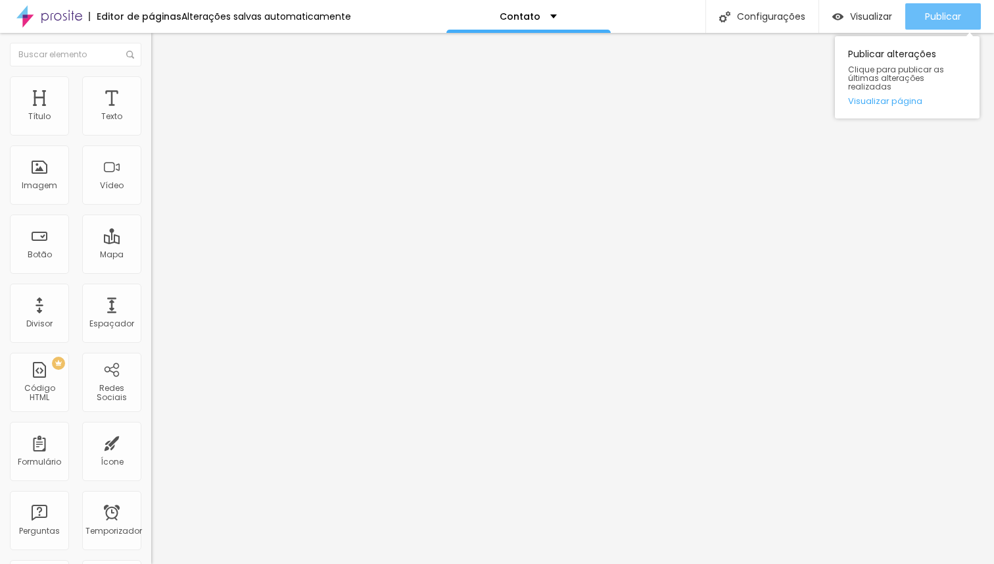
click at [939, 20] on font "Publicar" at bounding box center [943, 16] width 36 height 13
click at [883, 95] on font "Visualizar página" at bounding box center [885, 101] width 74 height 12
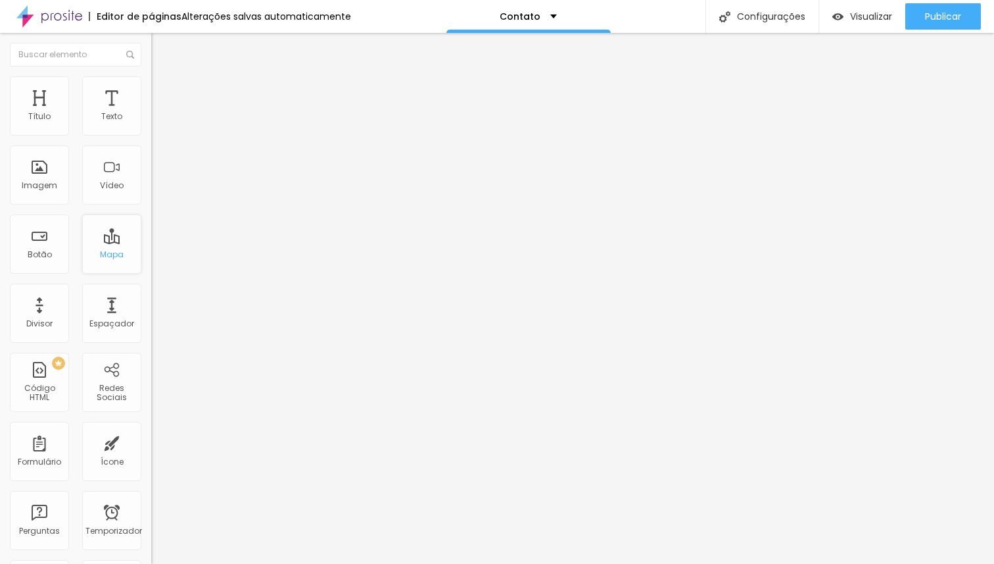
click at [100, 255] on font "Mapa" at bounding box center [112, 254] width 24 height 11
click at [97, 329] on div "Espaçador" at bounding box center [111, 312] width 59 height 59
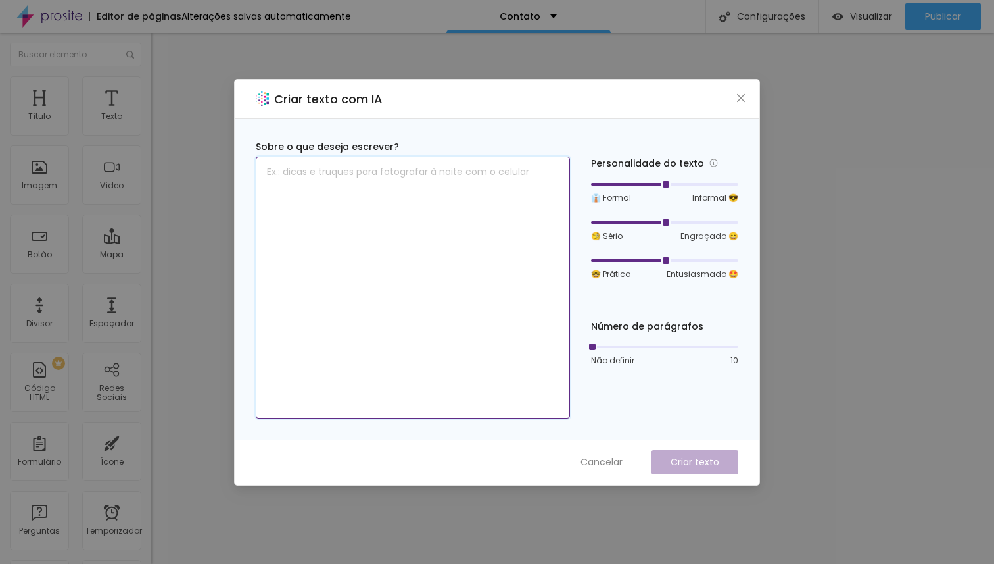
click at [425, 179] on textarea at bounding box center [413, 288] width 314 height 262
type textarea "e"
drag, startPoint x: 644, startPoint y: 222, endPoint x: 633, endPoint y: 219, distance: 10.8
click at [612, 222] on div at bounding box center [628, 222] width 74 height 3
type textarea "algo tipo entre em contato para saber mais"
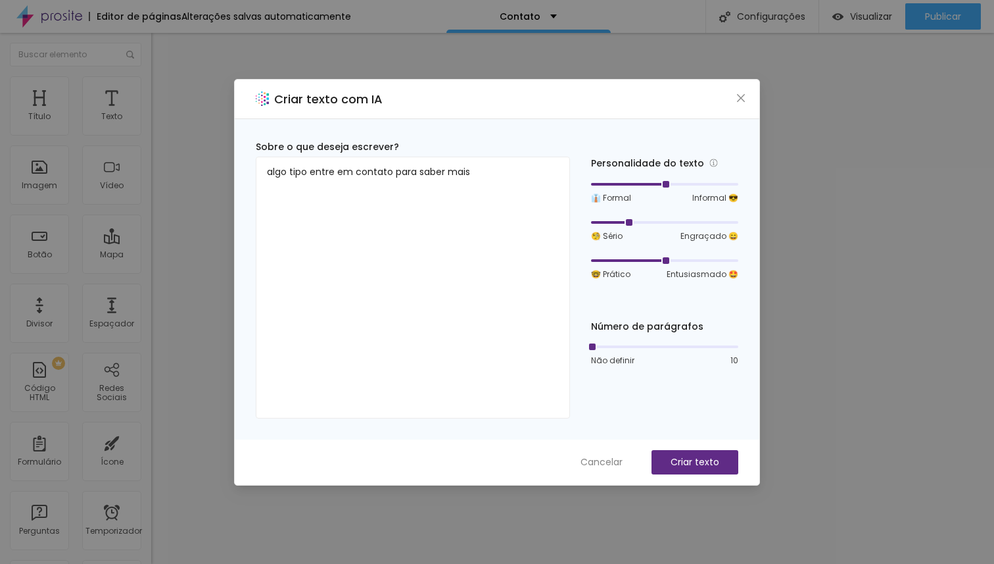
drag, startPoint x: 665, startPoint y: 222, endPoint x: 639, endPoint y: 222, distance: 26.3
click at [639, 222] on div at bounding box center [664, 222] width 147 height 8
click at [691, 181] on div at bounding box center [664, 184] width 147 height 8
click at [636, 257] on div at bounding box center [664, 260] width 147 height 8
click at [681, 449] on div "Cancelar Criar texto" at bounding box center [497, 461] width 525 height 45
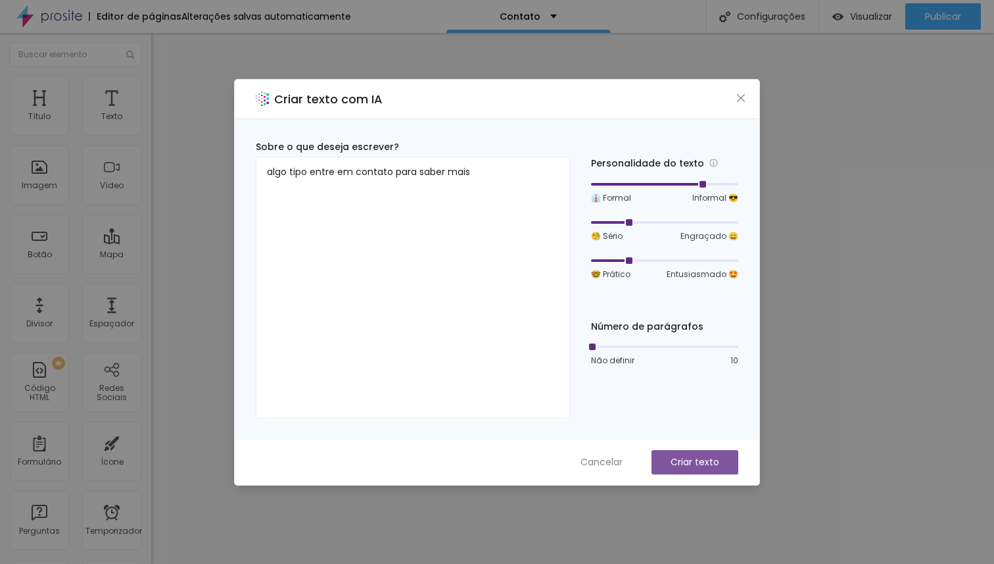
click at [694, 456] on font "Criar texto" at bounding box center [695, 461] width 49 height 13
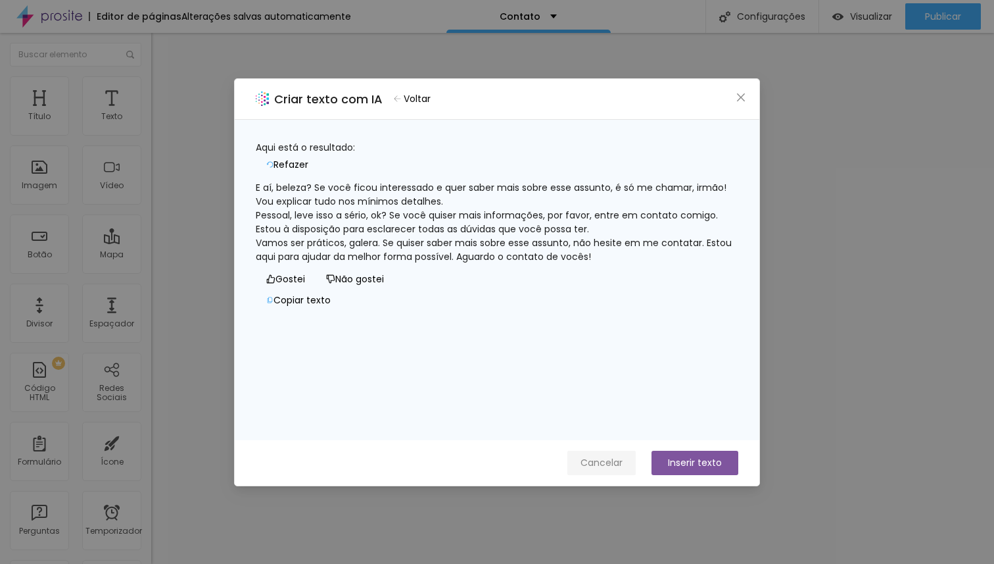
click at [617, 464] on font "Cancelar" at bounding box center [602, 462] width 42 height 13
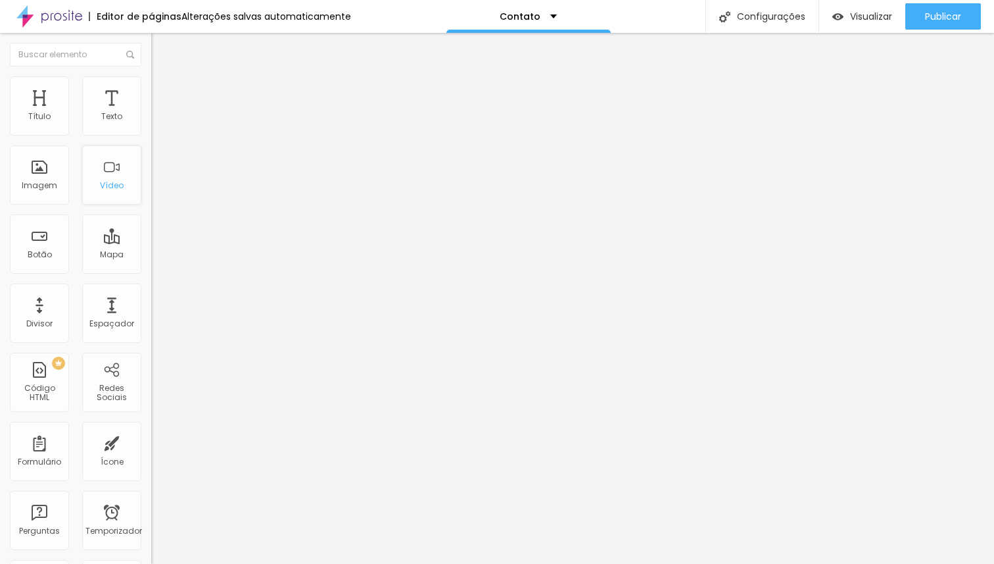
click at [100, 180] on font "Vídeo" at bounding box center [112, 185] width 24 height 11
click at [19, 176] on div "Imagem" at bounding box center [39, 174] width 59 height 59
click at [23, 177] on div "Imagem" at bounding box center [39, 174] width 59 height 59
click at [26, 178] on div "Imagem" at bounding box center [39, 174] width 59 height 59
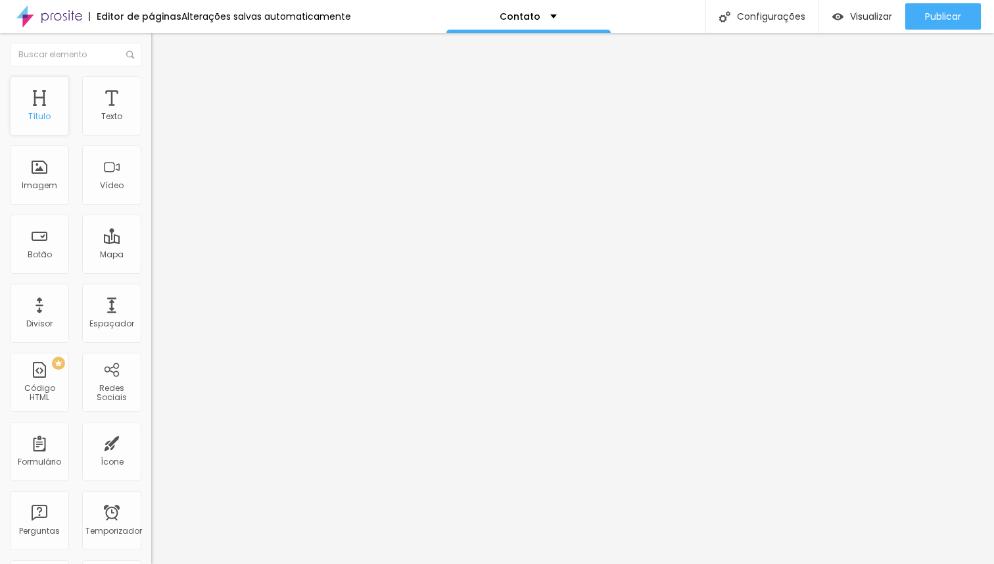
click at [43, 132] on div "Título" at bounding box center [39, 105] width 59 height 59
click at [258, 7] on div "Editor de páginas Alterações salvas automaticamente" at bounding box center [175, 16] width 351 height 33
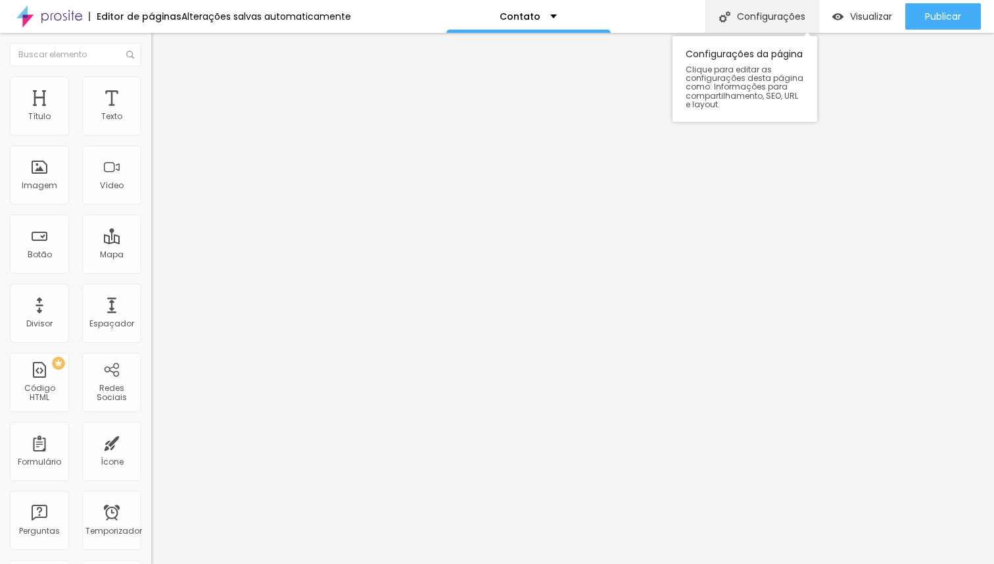
click at [727, 16] on img at bounding box center [724, 16] width 11 height 11
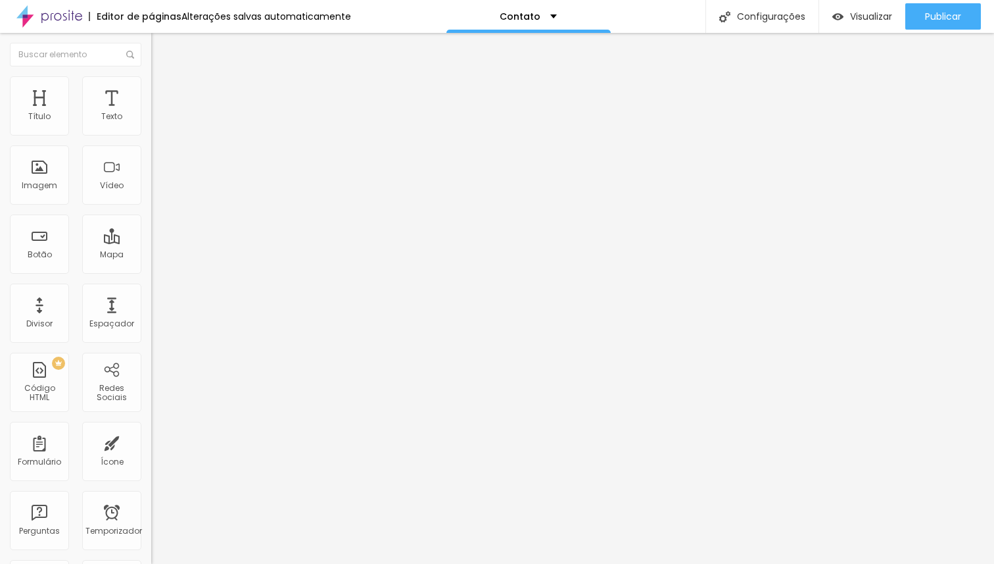
click at [102, 509] on div "Temporizador" at bounding box center [111, 520] width 59 height 59
click at [32, 112] on font "Título" at bounding box center [39, 115] width 22 height 11
click at [75, 22] on img at bounding box center [49, 16] width 66 height 33
